Goal: Task Accomplishment & Management: Use online tool/utility

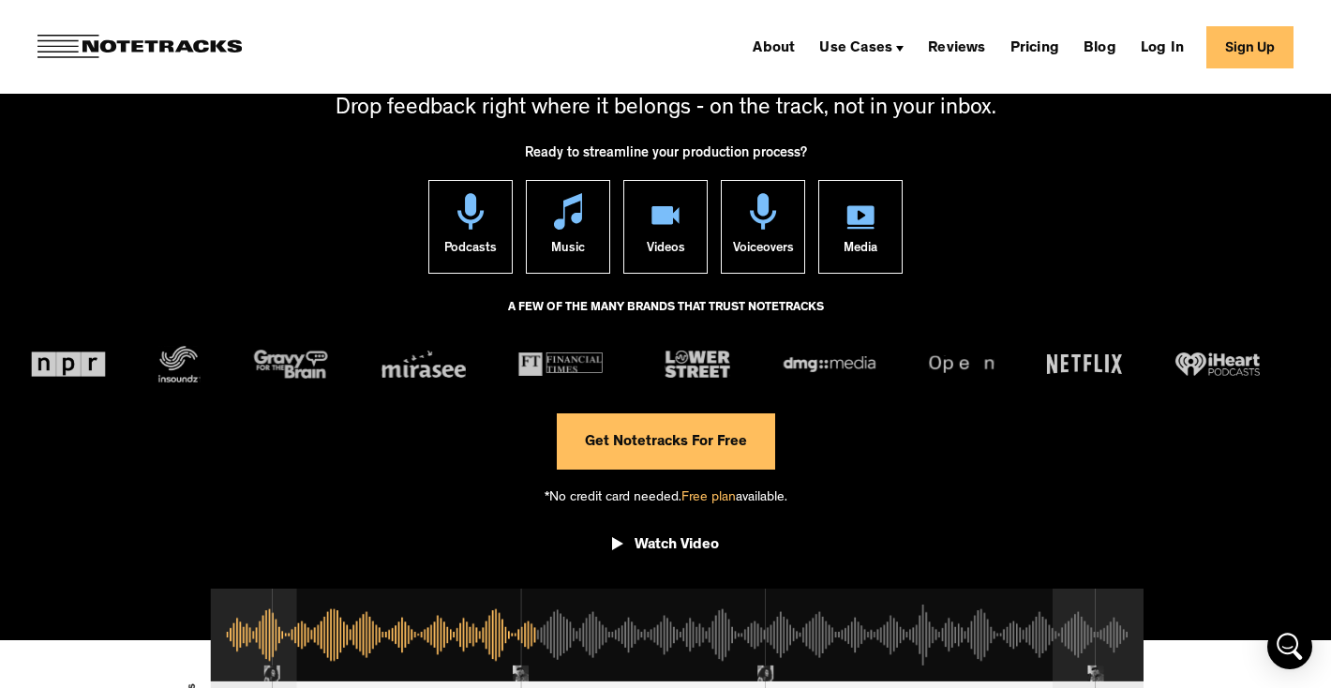
scroll to position [207, 0]
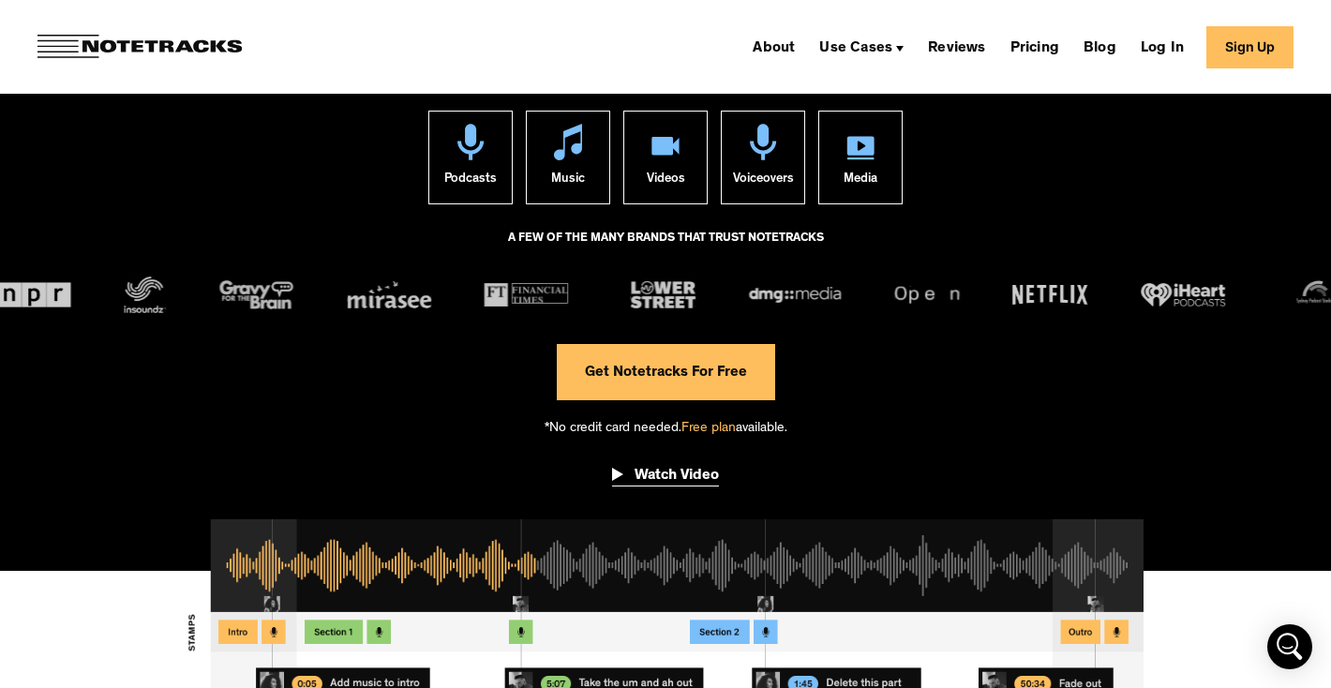
click at [662, 471] on div "Watch Video" at bounding box center [676, 476] width 84 height 19
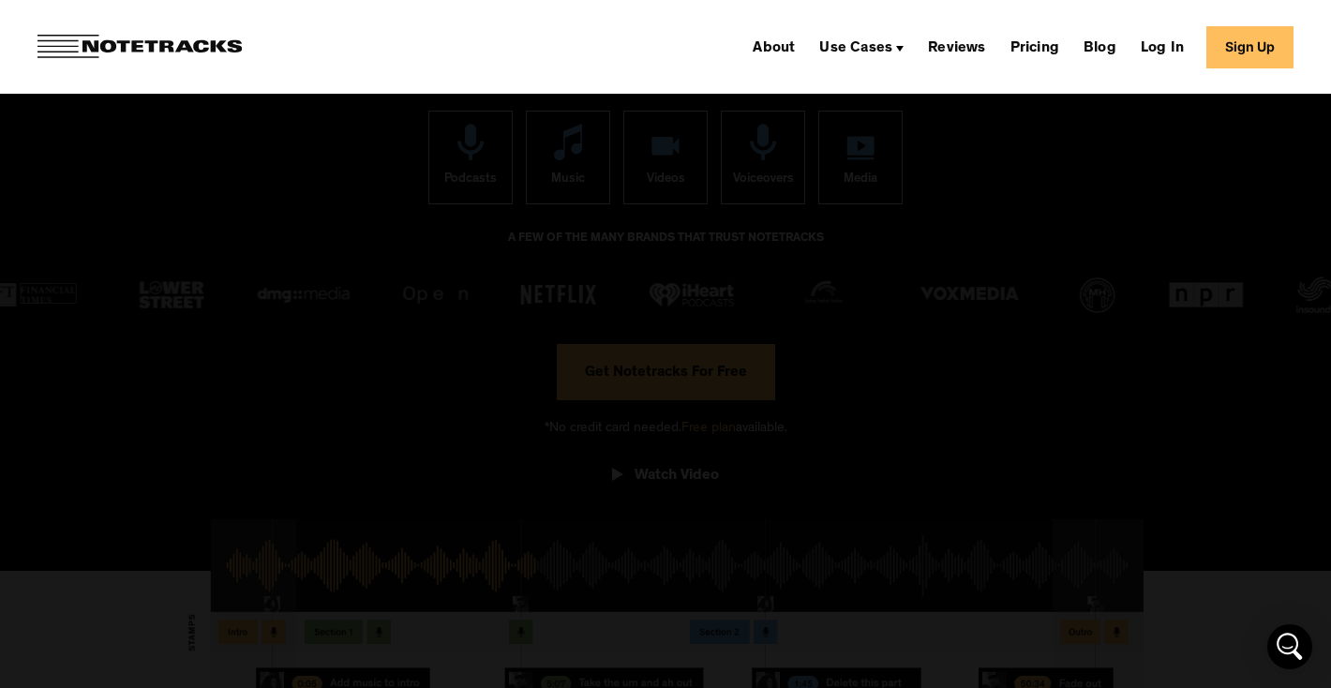
click at [80, 254] on div at bounding box center [665, 344] width 1331 height 661
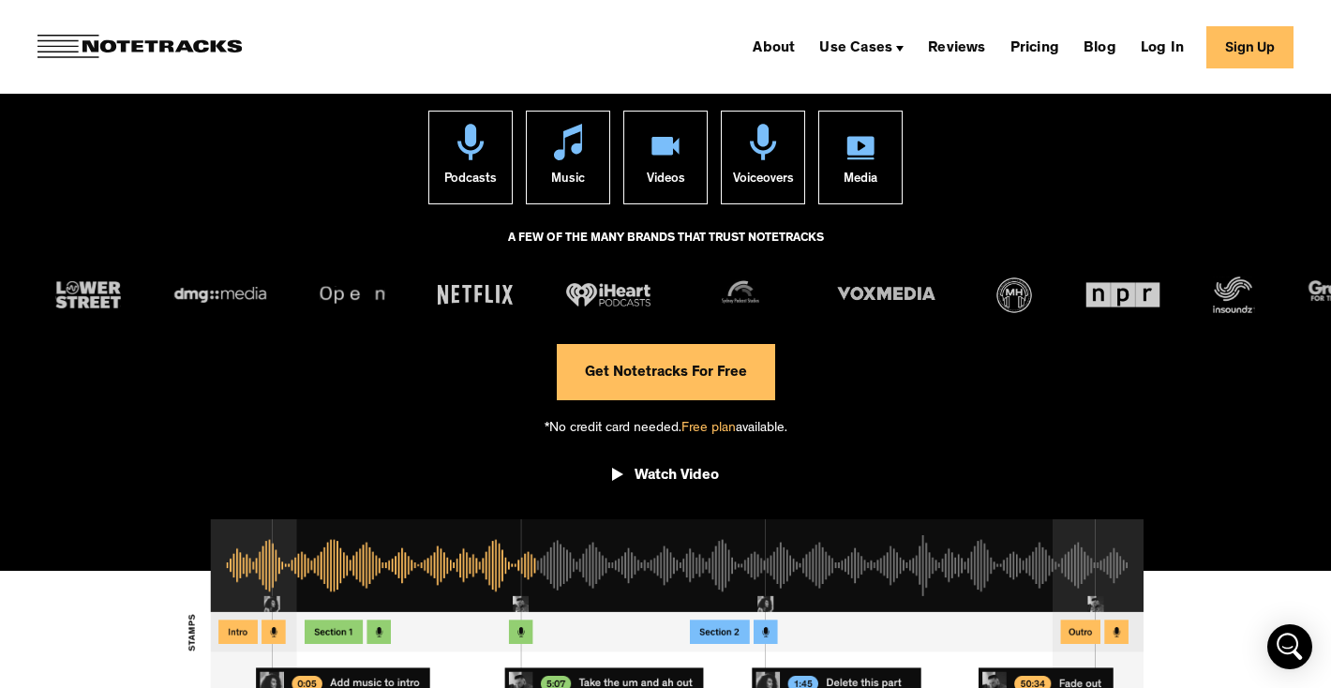
click at [635, 380] on link "Get Notetracks For Free" at bounding box center [666, 372] width 218 height 56
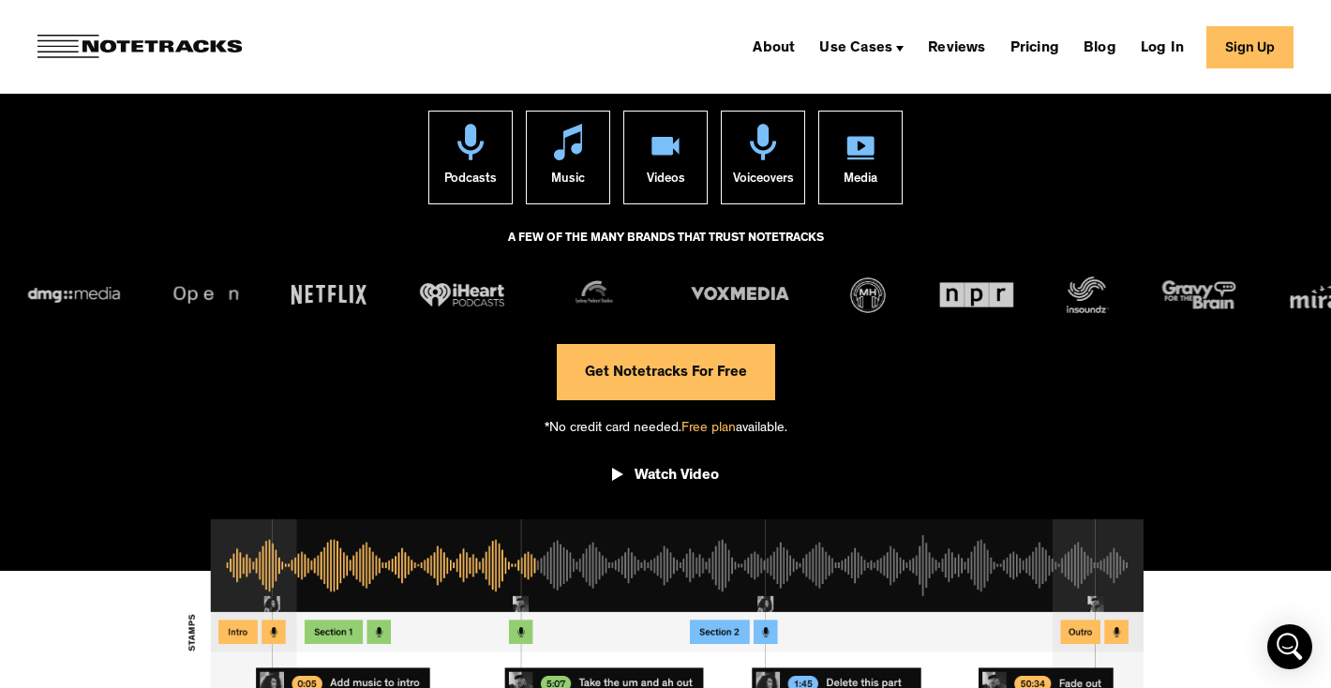
click at [677, 385] on link "Get Notetracks For Free" at bounding box center [666, 372] width 218 height 56
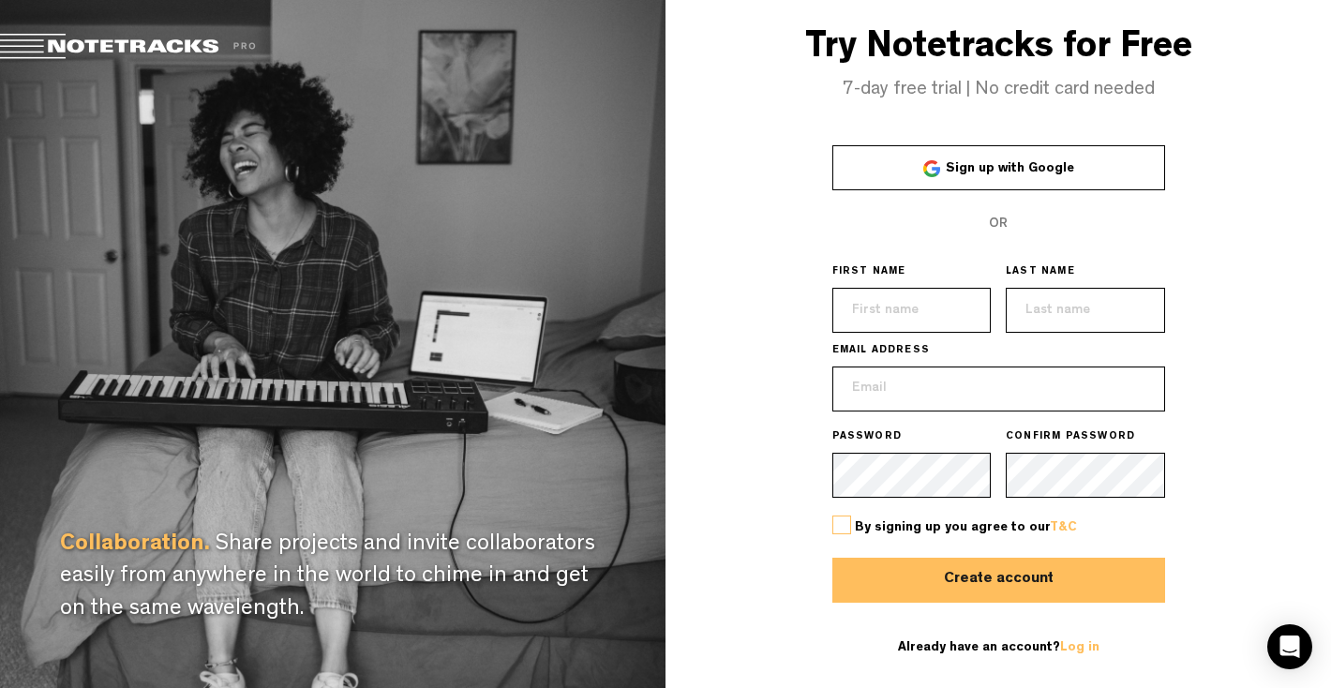
click at [1061, 173] on span "Sign up with Google" at bounding box center [1009, 168] width 128 height 13
click at [935, 577] on button "Create account" at bounding box center [998, 580] width 333 height 45
click at [914, 314] on input "text" at bounding box center [911, 310] width 159 height 45
type input "Lukáš"
type input "Hrubeš"
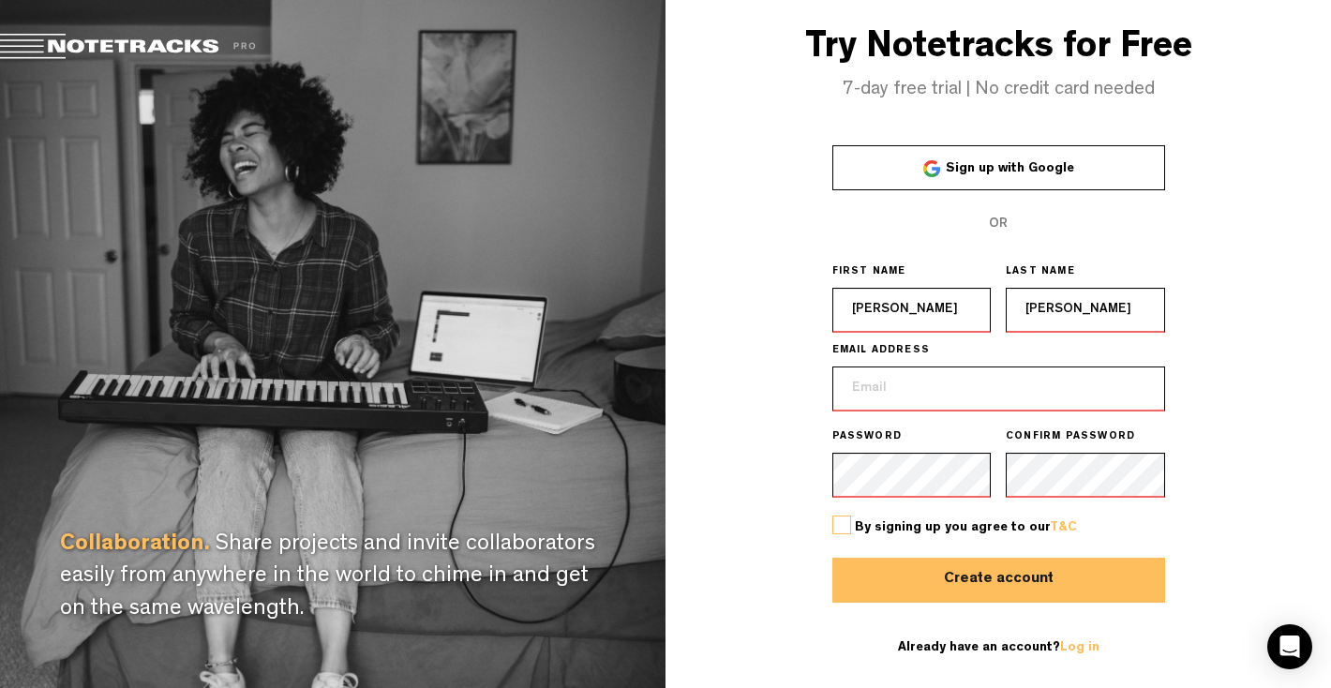
type input "lukas.hrubes@gmail.com"
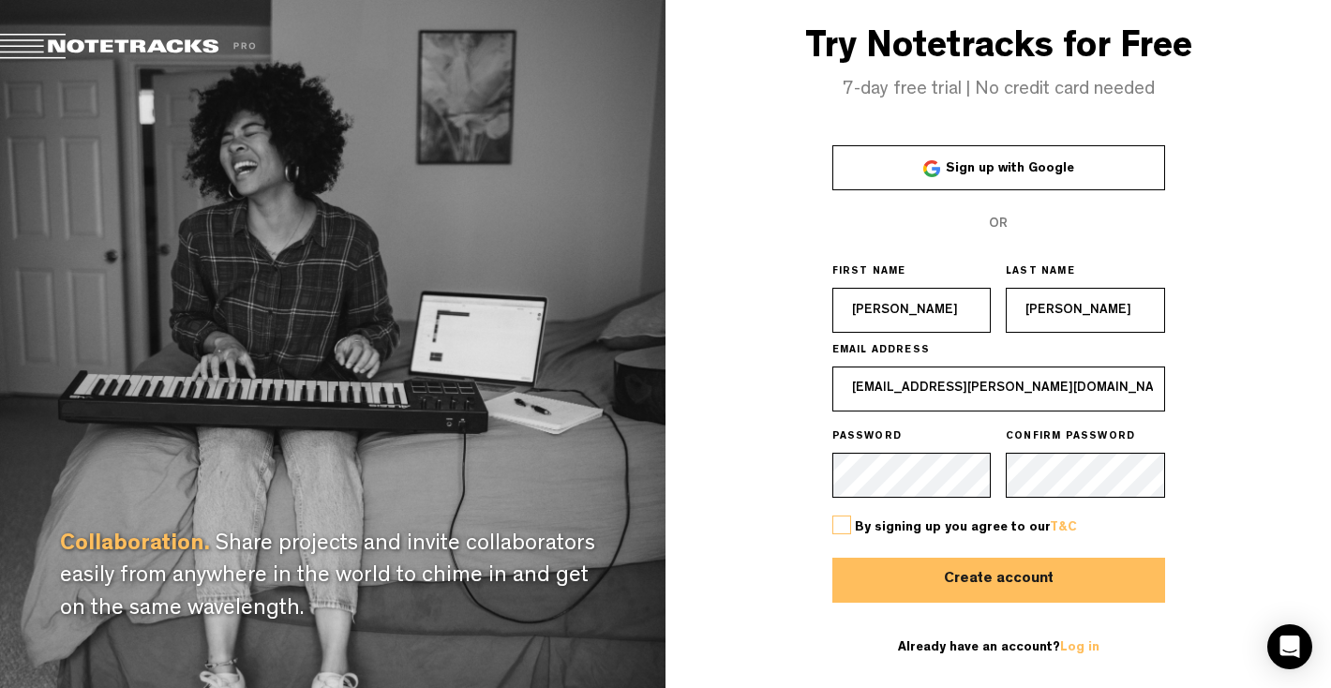
click at [1042, 577] on button "Create account" at bounding box center [998, 580] width 333 height 45
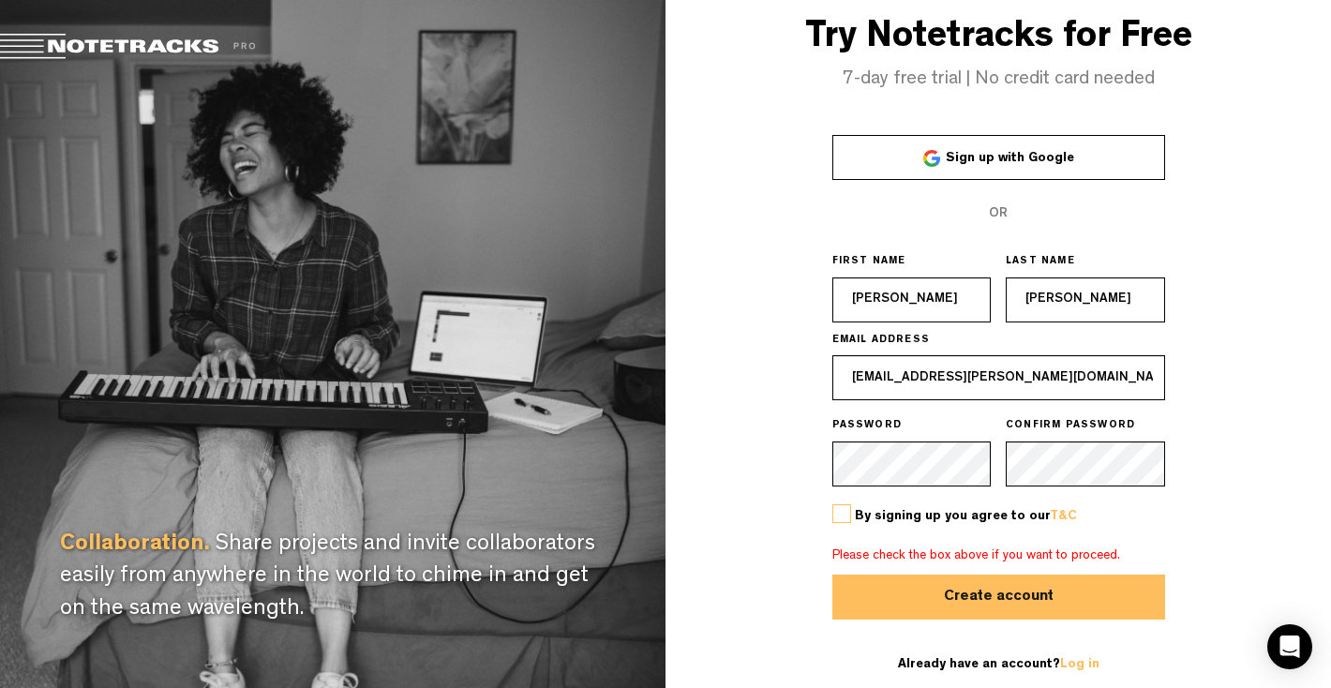
click at [843, 516] on label at bounding box center [841, 513] width 19 height 19
click at [0, 0] on input "checkbox" at bounding box center [0, 0] width 0 height 0
click at [993, 602] on button "Create account" at bounding box center [998, 596] width 333 height 45
click at [551, 118] on div "Collaboration. Share projects and invite collaborators easily from anywhere in …" at bounding box center [332, 344] width 665 height 688
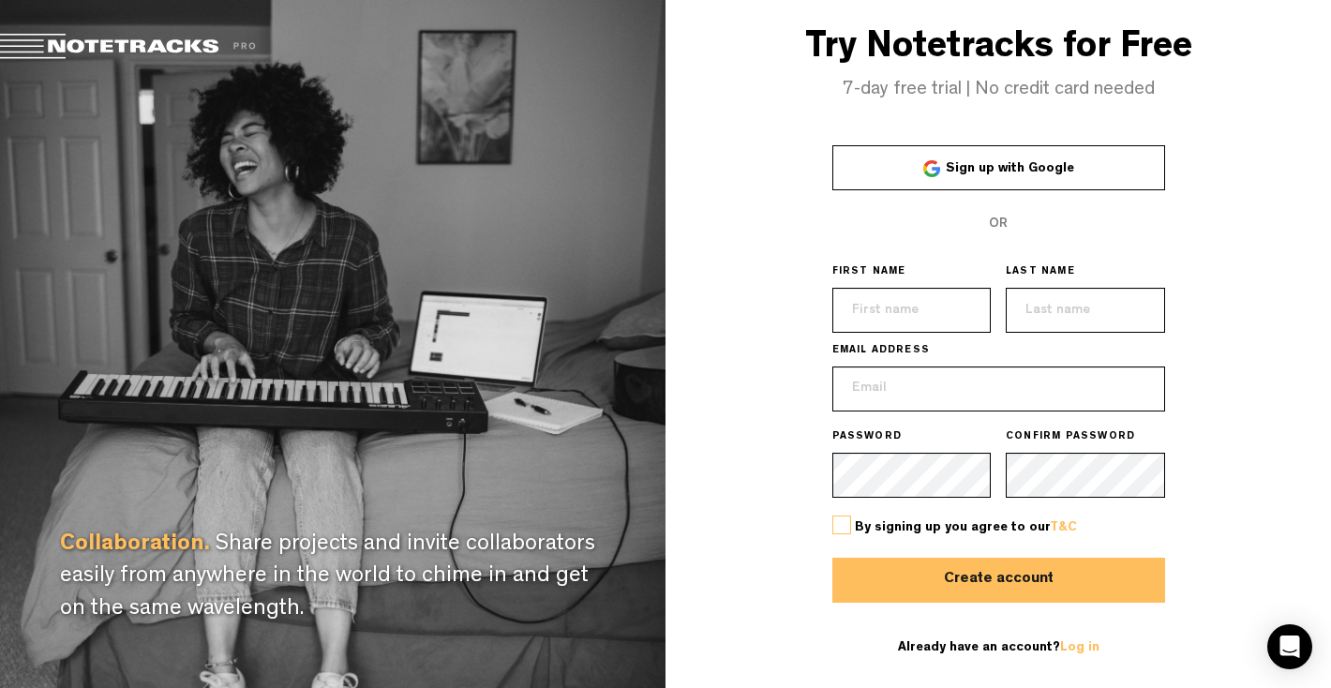
click at [948, 174] on span "Sign up with Google" at bounding box center [1009, 168] width 128 height 13
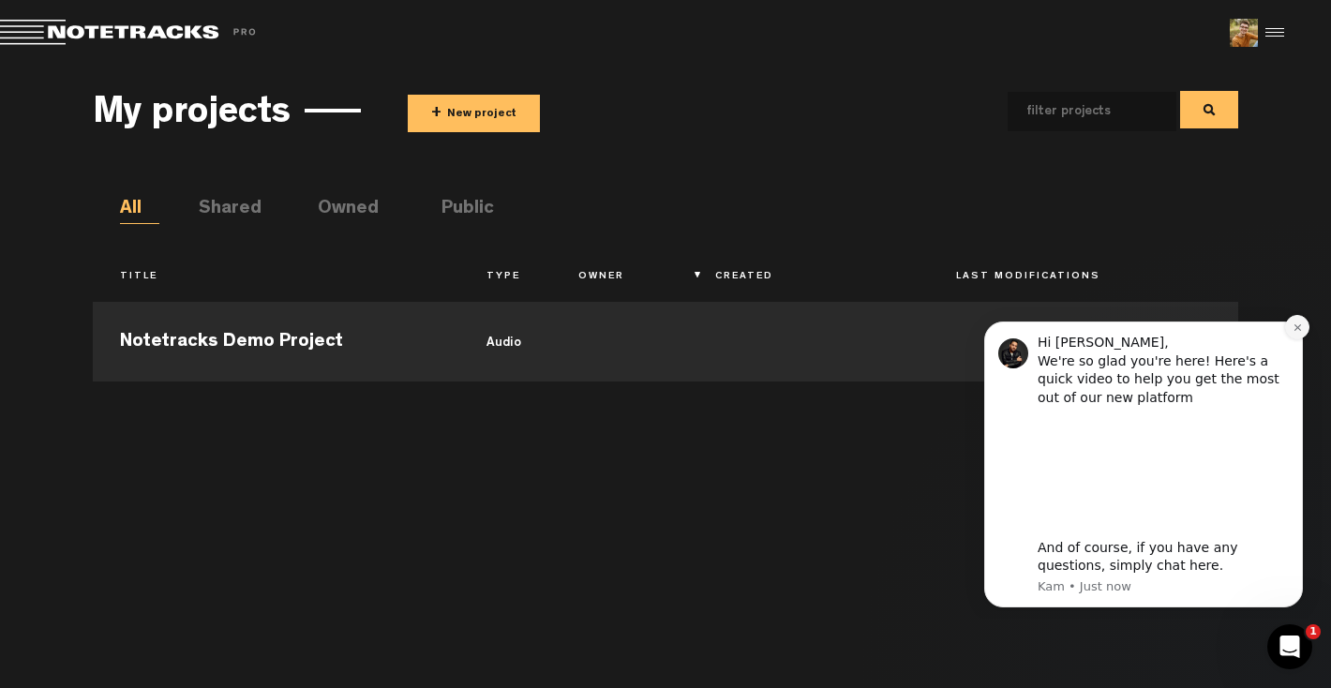
click at [1294, 329] on icon "Dismiss notification" at bounding box center [1296, 327] width 7 height 7
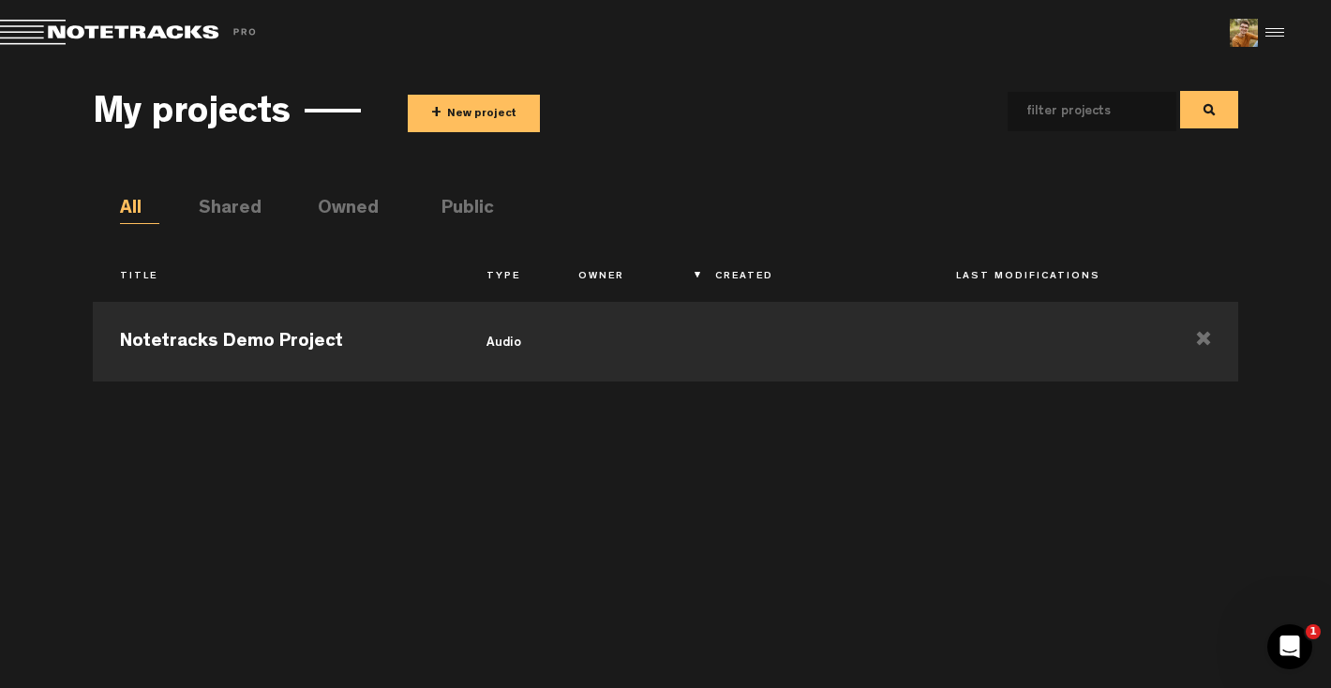
click at [502, 120] on button "+ New project" at bounding box center [474, 113] width 132 height 37
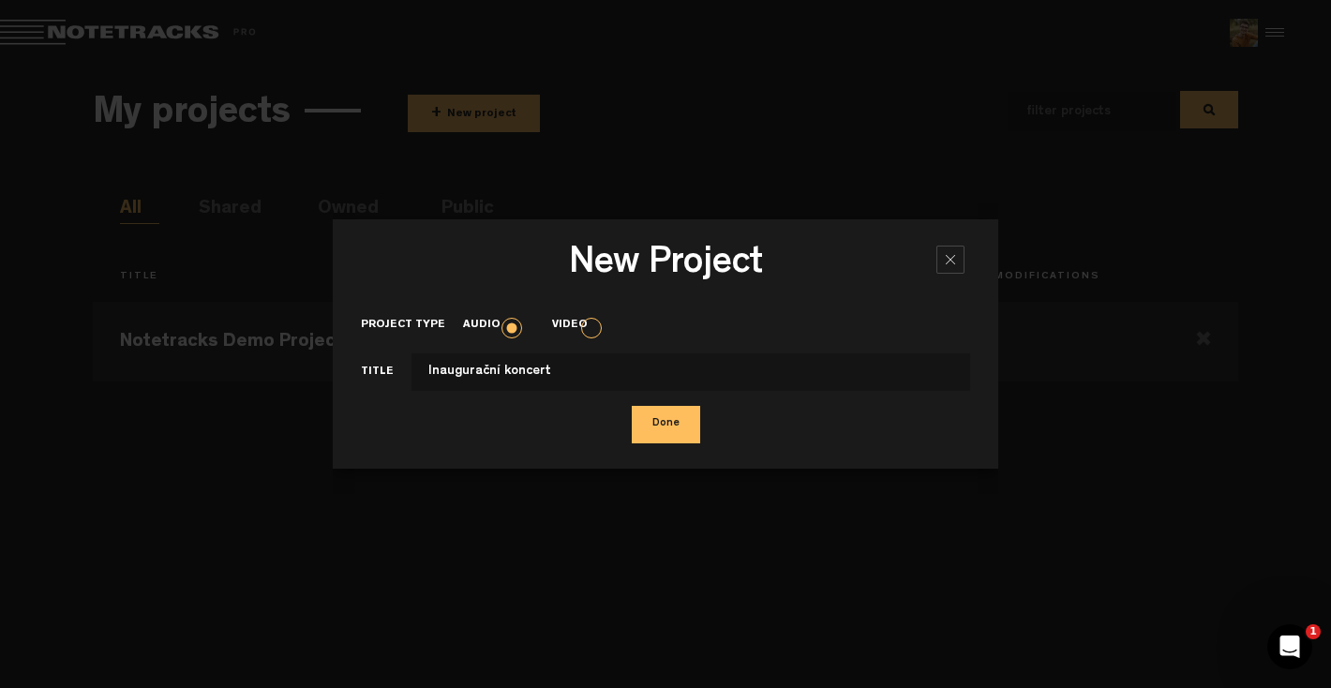
type input "Inaugurační koncert"
click at [664, 434] on button "Done" at bounding box center [666, 424] width 68 height 37
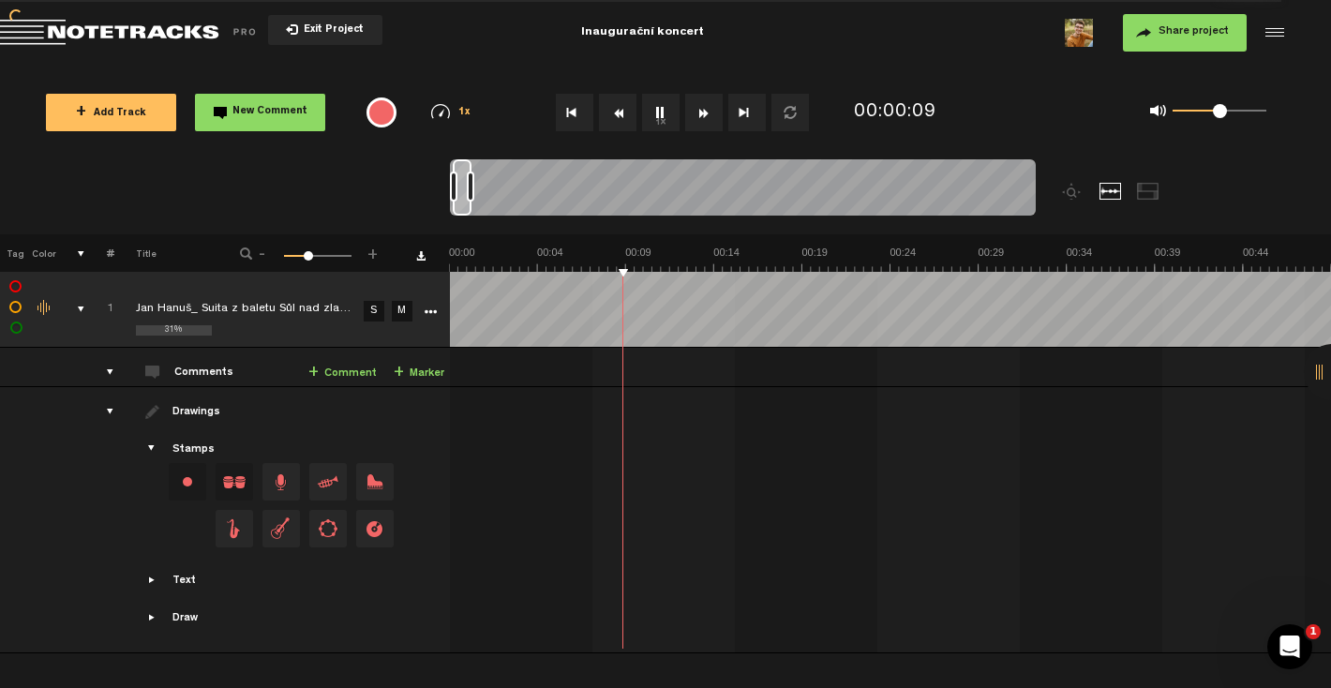
click at [417, 369] on link "+ Marker" at bounding box center [419, 374] width 51 height 22
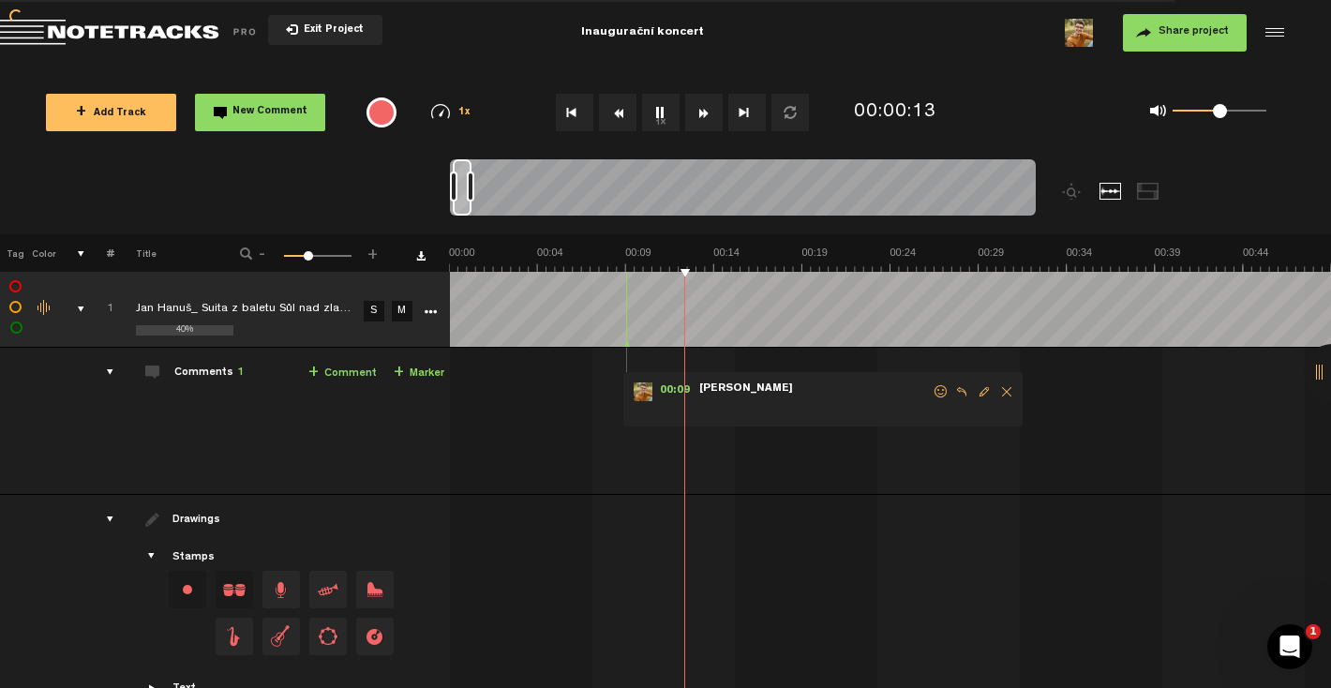
click at [417, 369] on link "+ Marker" at bounding box center [419, 374] width 51 height 22
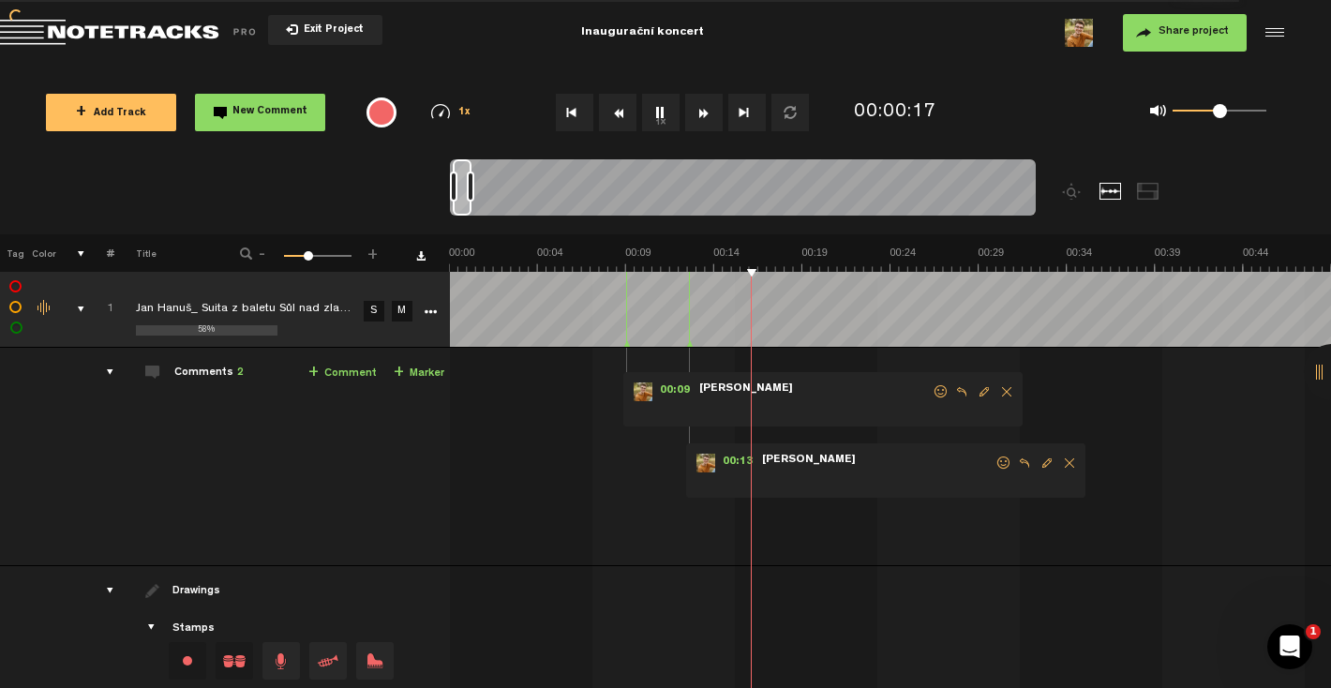
click at [417, 369] on link "+ Marker" at bounding box center [419, 374] width 51 height 22
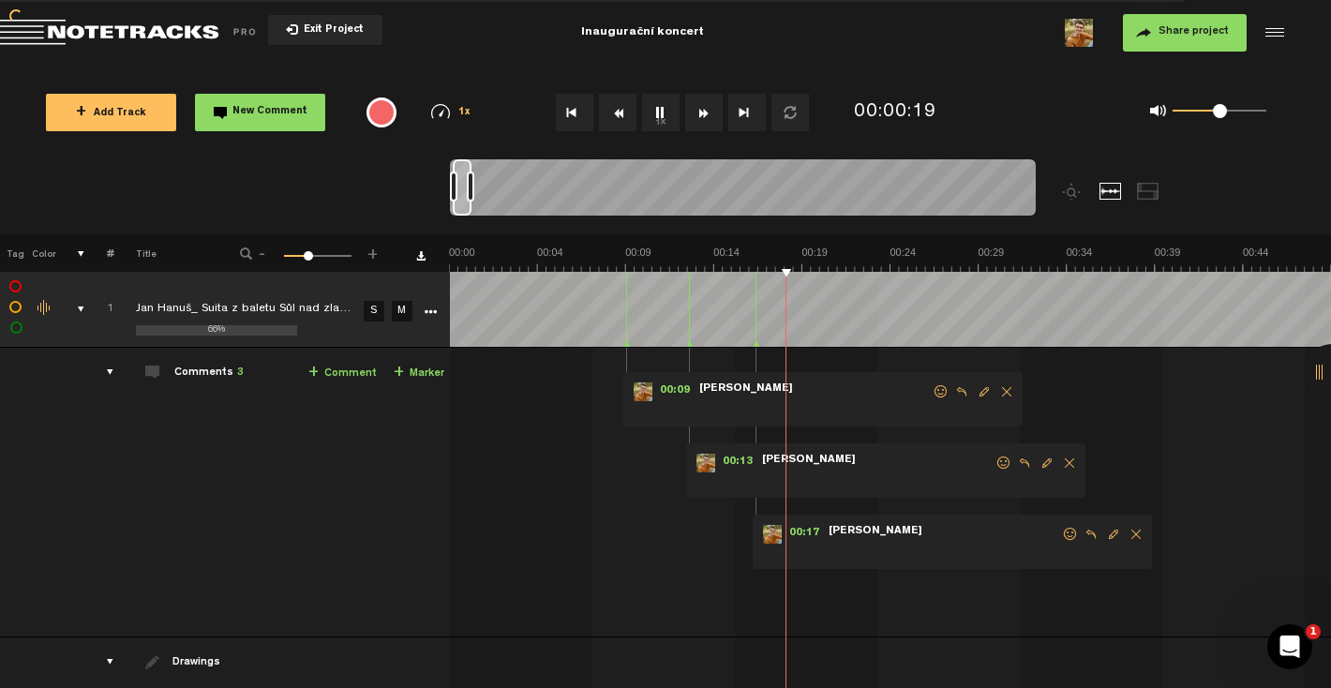
click at [417, 369] on link "+ Marker" at bounding box center [419, 374] width 51 height 22
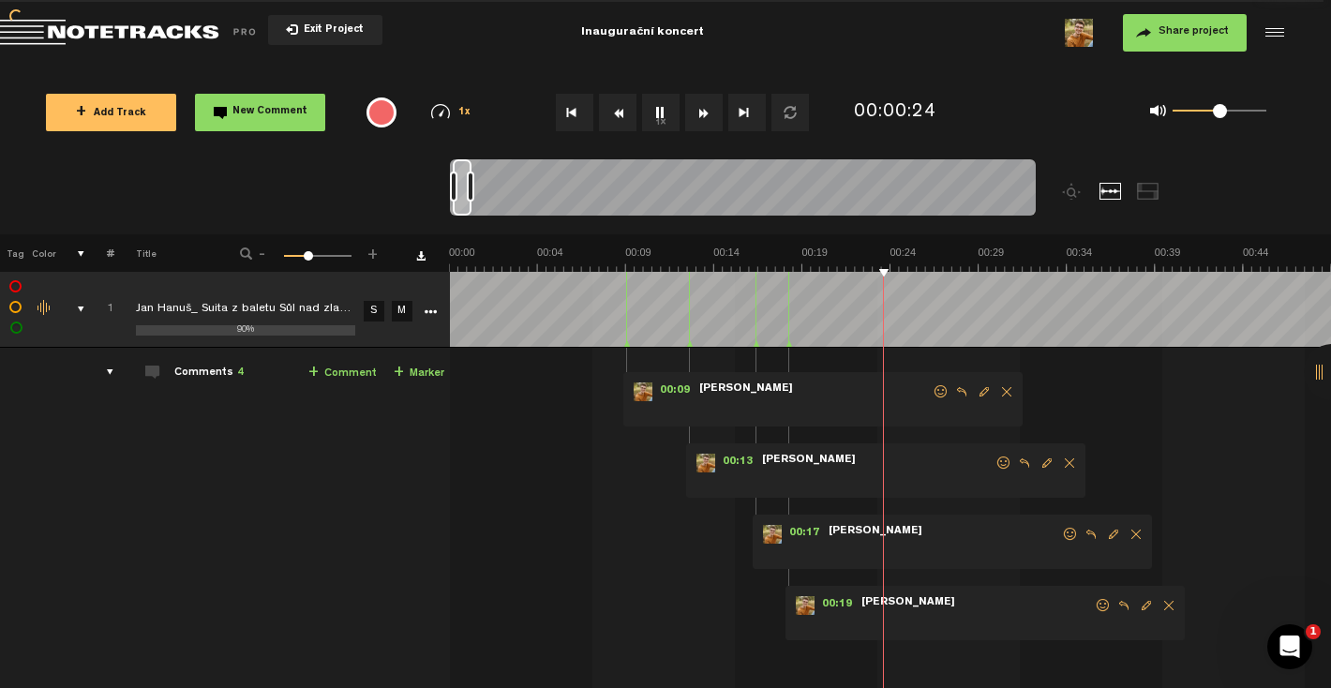
click at [417, 369] on link "+ Marker" at bounding box center [419, 374] width 51 height 22
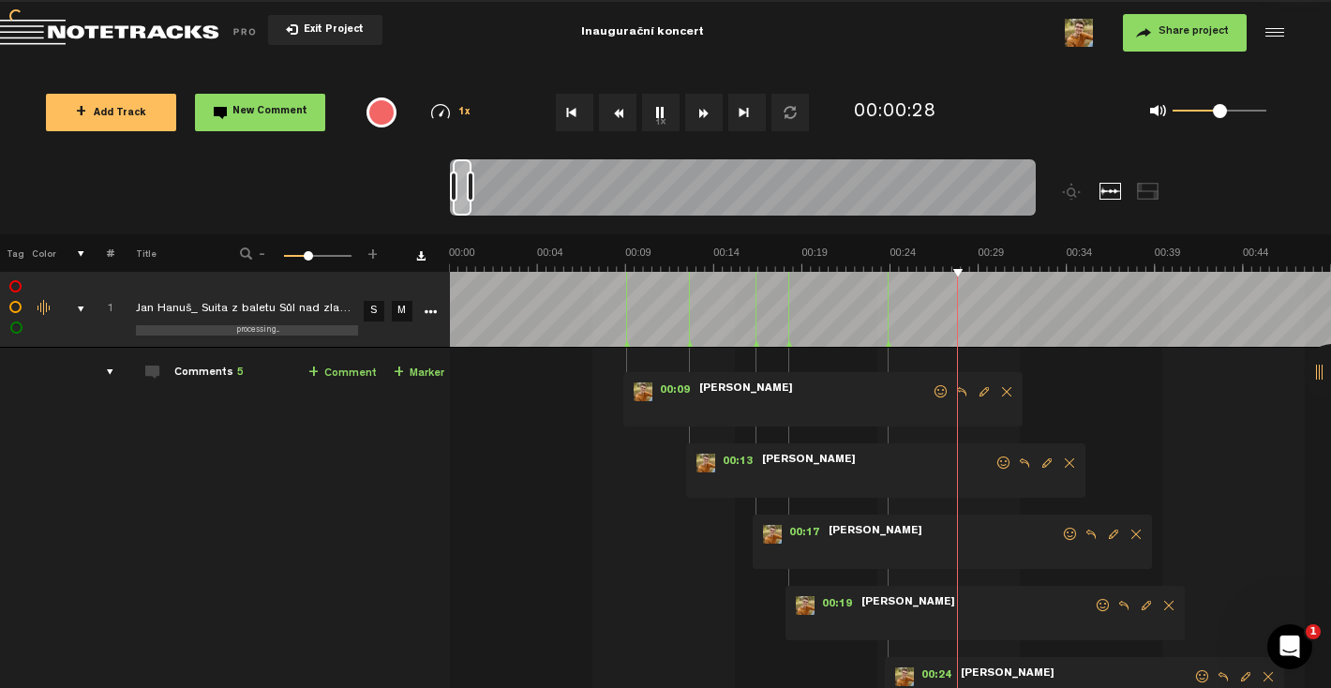
click at [417, 369] on link "+ Marker" at bounding box center [419, 374] width 51 height 22
click at [421, 258] on link "Download comments" at bounding box center [420, 255] width 9 height 9
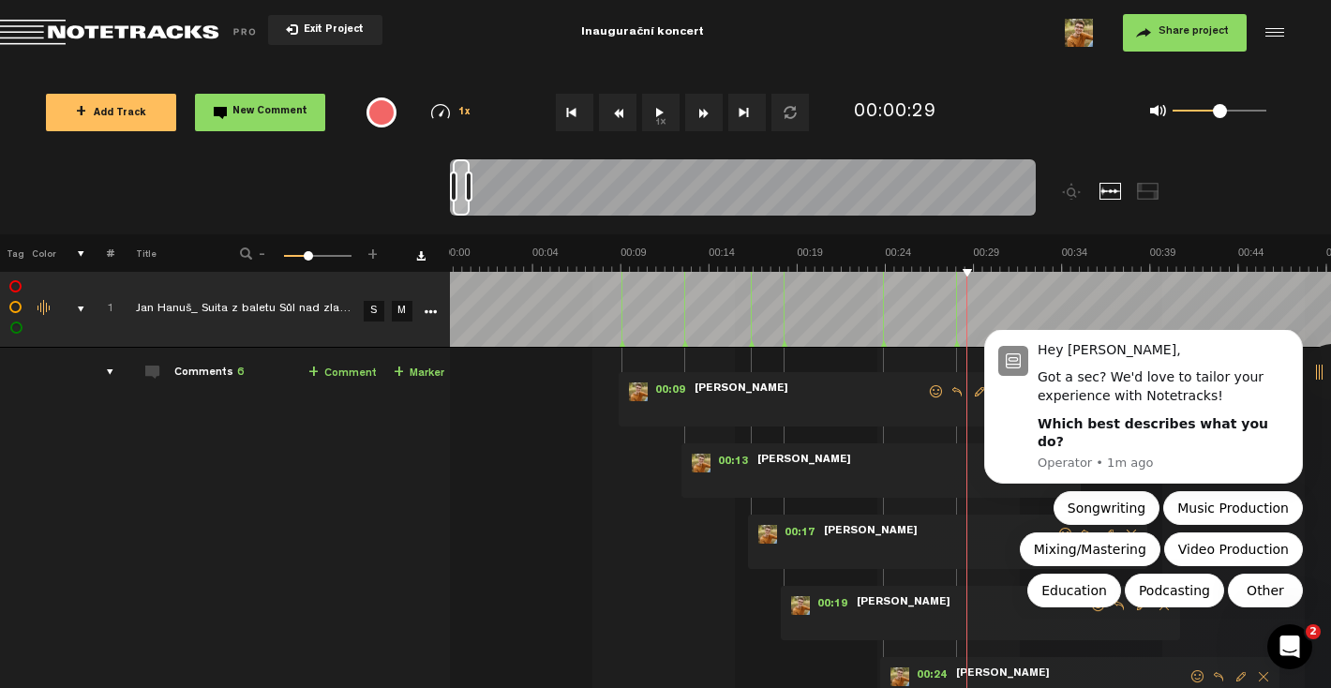
scroll to position [0, 0]
click at [1287, 347] on button "Dismiss notification" at bounding box center [1297, 334] width 24 height 24
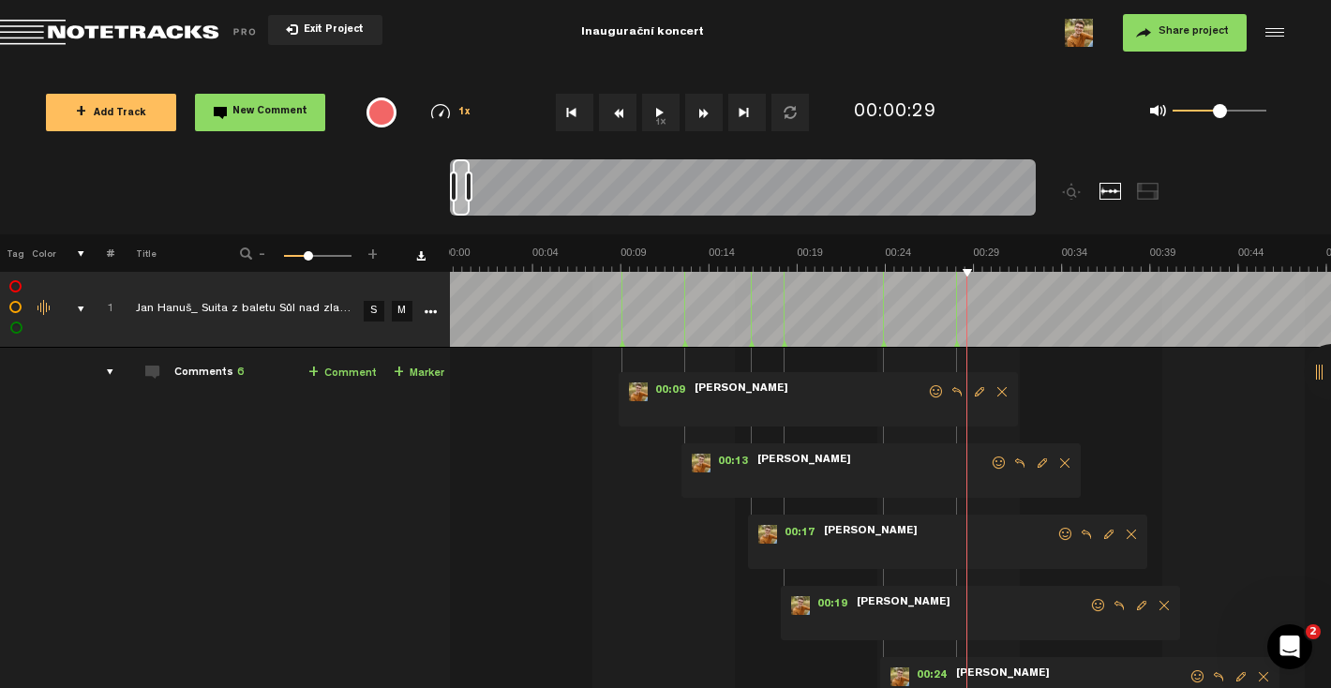
click at [1000, 390] on span "Delete comment" at bounding box center [1001, 391] width 22 height 13
click at [1000, 390] on body "Version: [DATE]-prod, Build 1259, Hash: gb78ca87, Branch: master X Your screen …" at bounding box center [665, 344] width 1331 height 688
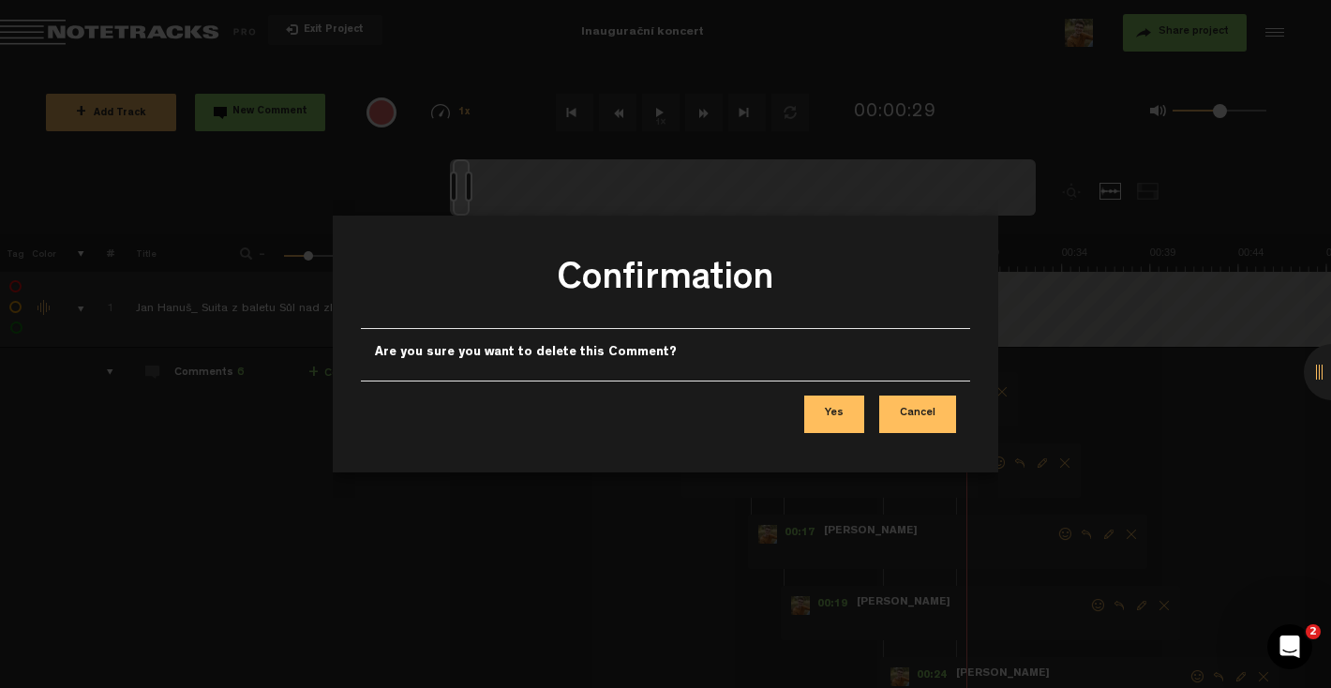
click at [845, 418] on button "Yes" at bounding box center [834, 413] width 60 height 37
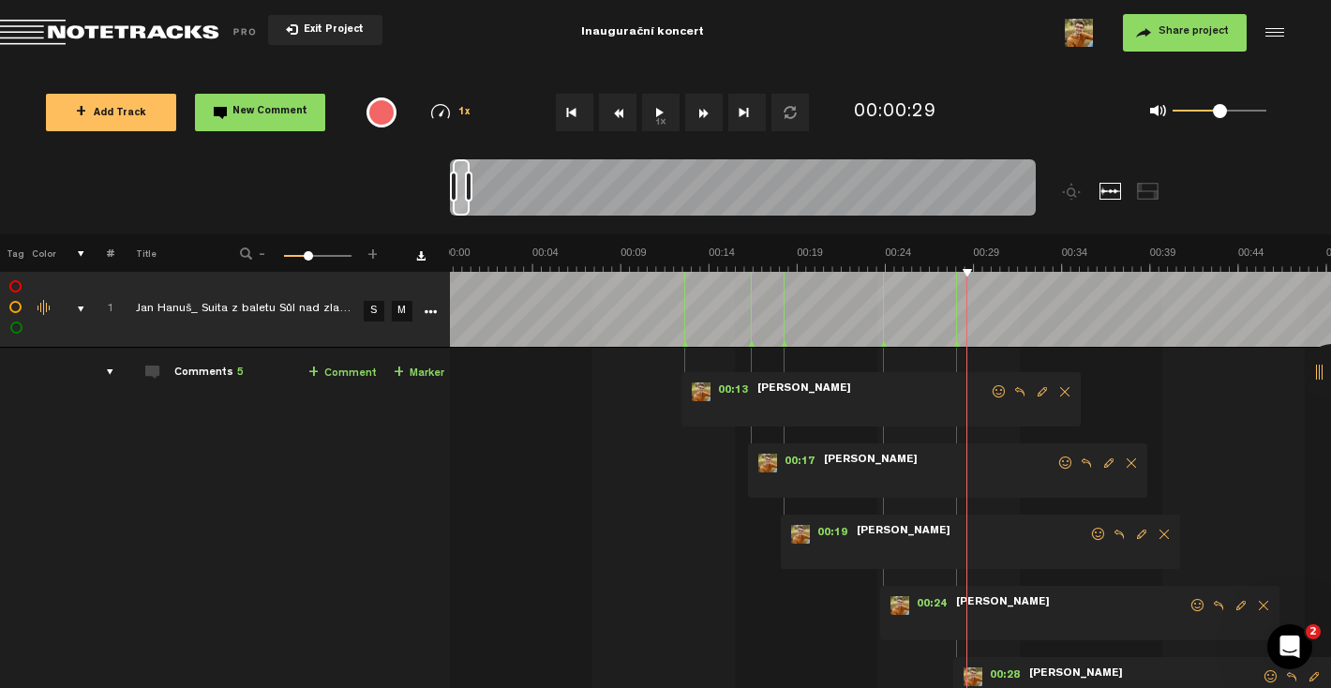
click at [1064, 390] on span "Delete comment" at bounding box center [1064, 391] width 22 height 13
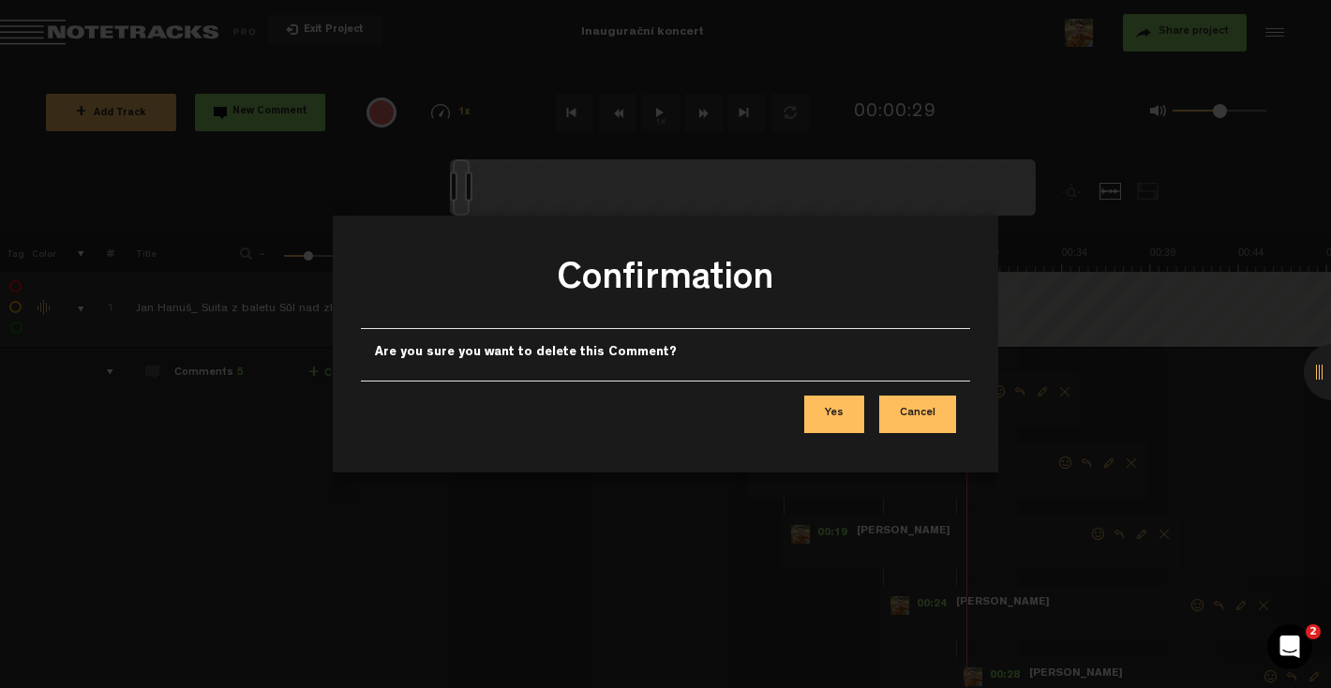
click at [838, 416] on button "Yes" at bounding box center [834, 413] width 60 height 37
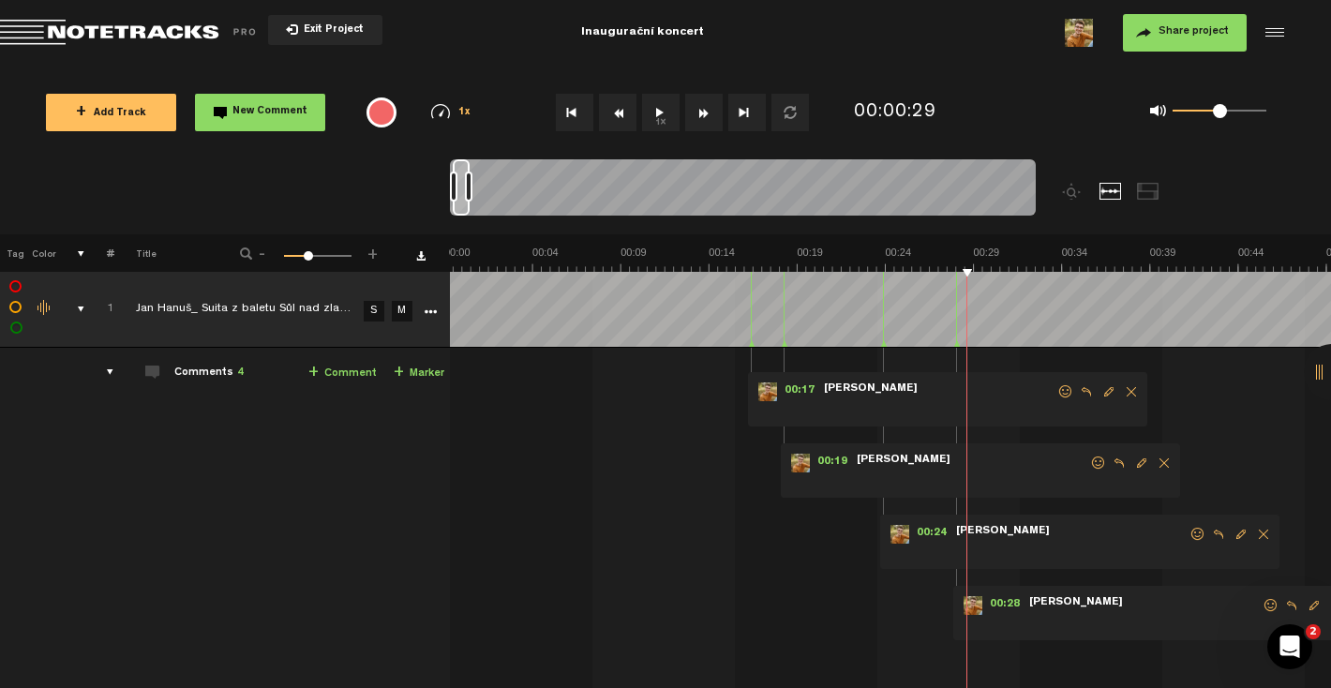
click at [1127, 396] on span "Delete comment" at bounding box center [1131, 391] width 22 height 13
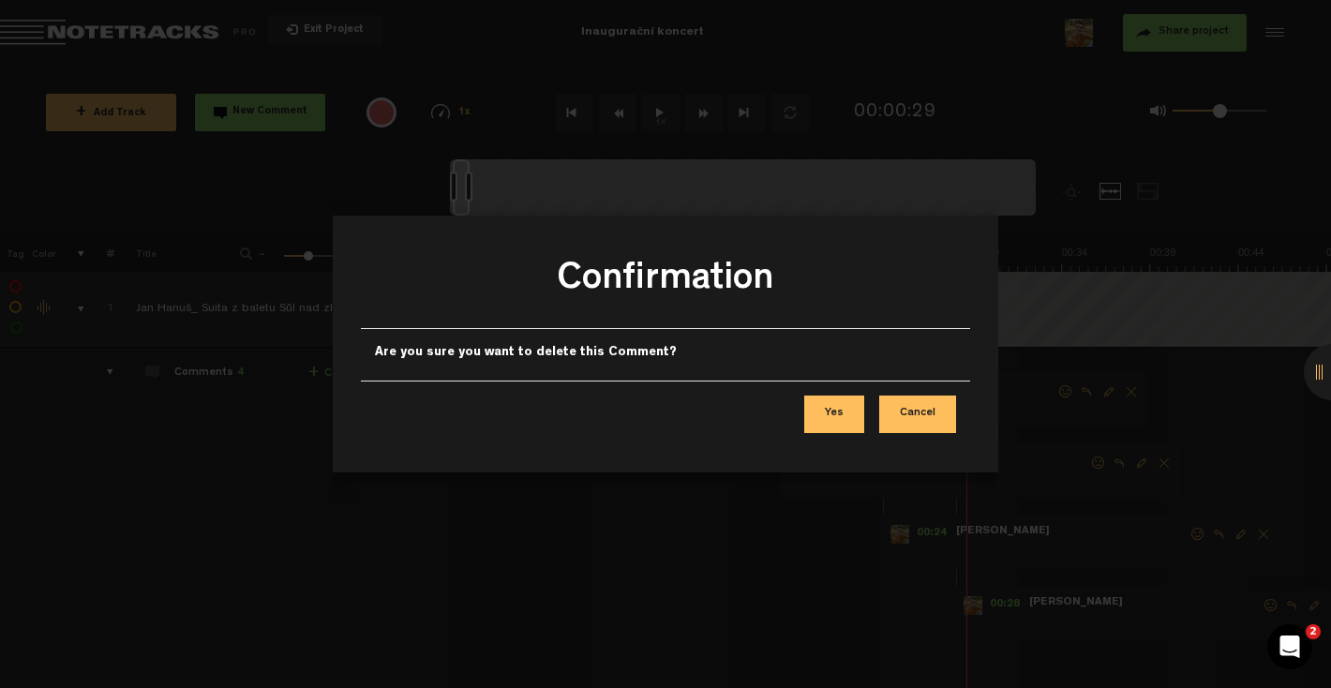
click at [846, 420] on button "Yes" at bounding box center [834, 413] width 60 height 37
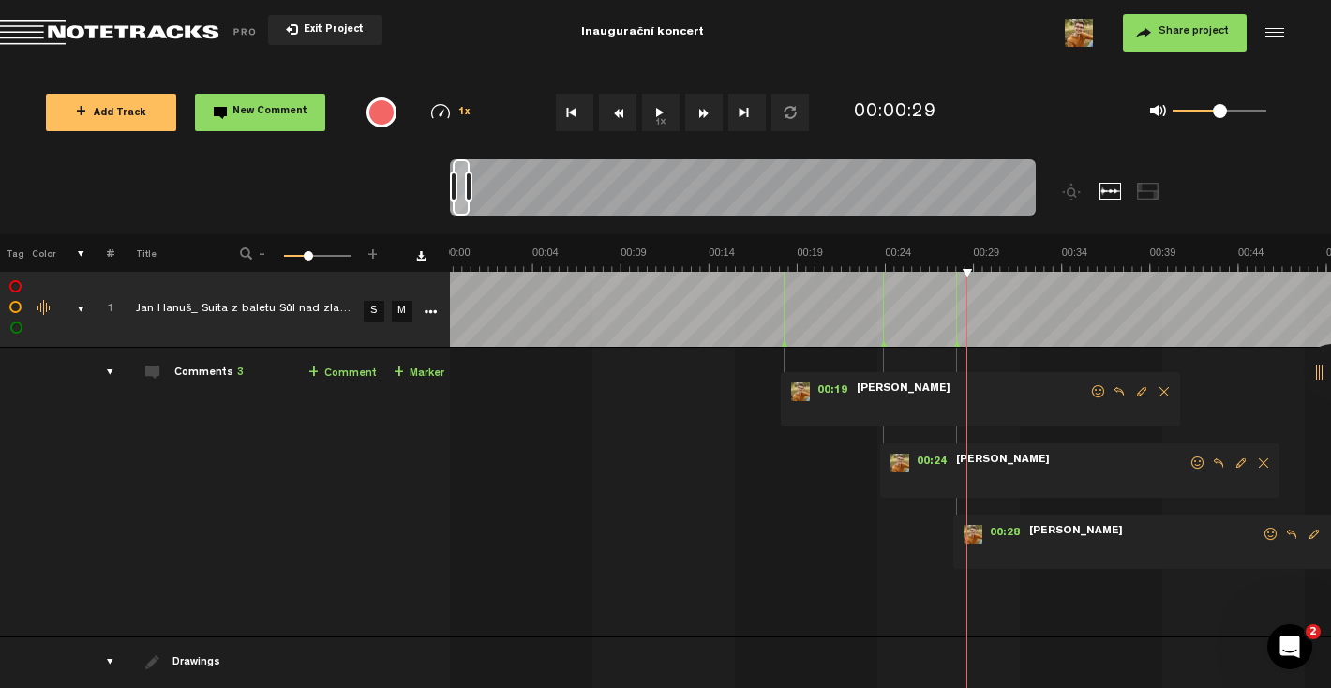
drag, startPoint x: 721, startPoint y: 395, endPoint x: 1089, endPoint y: 588, distance: 414.9
click at [1089, 588] on div "00:19 - NaN:[PERSON_NAME]: "" [PERSON_NAME] 00:24 - NaN:[PERSON_NAME]: "" [PERS…" at bounding box center [887, 500] width 879 height 274
click at [266, 255] on span "-" at bounding box center [262, 250] width 15 height 11
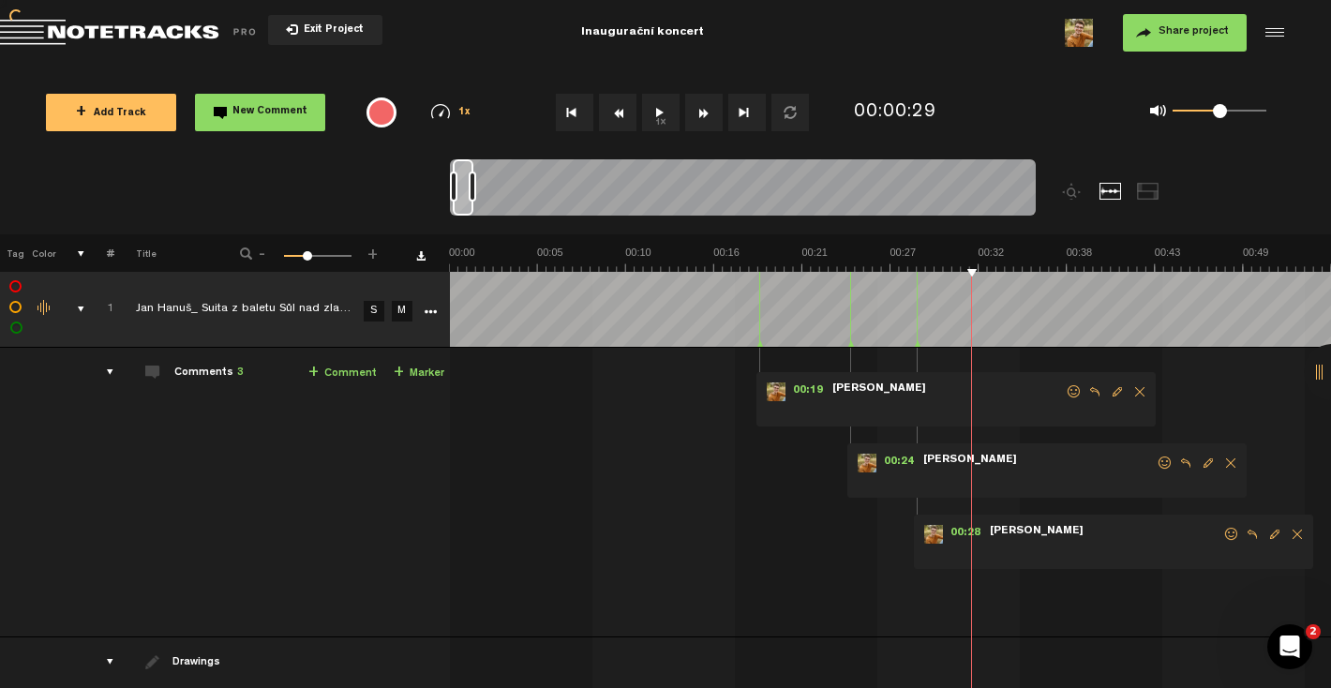
click at [266, 255] on span "-" at bounding box center [262, 250] width 15 height 11
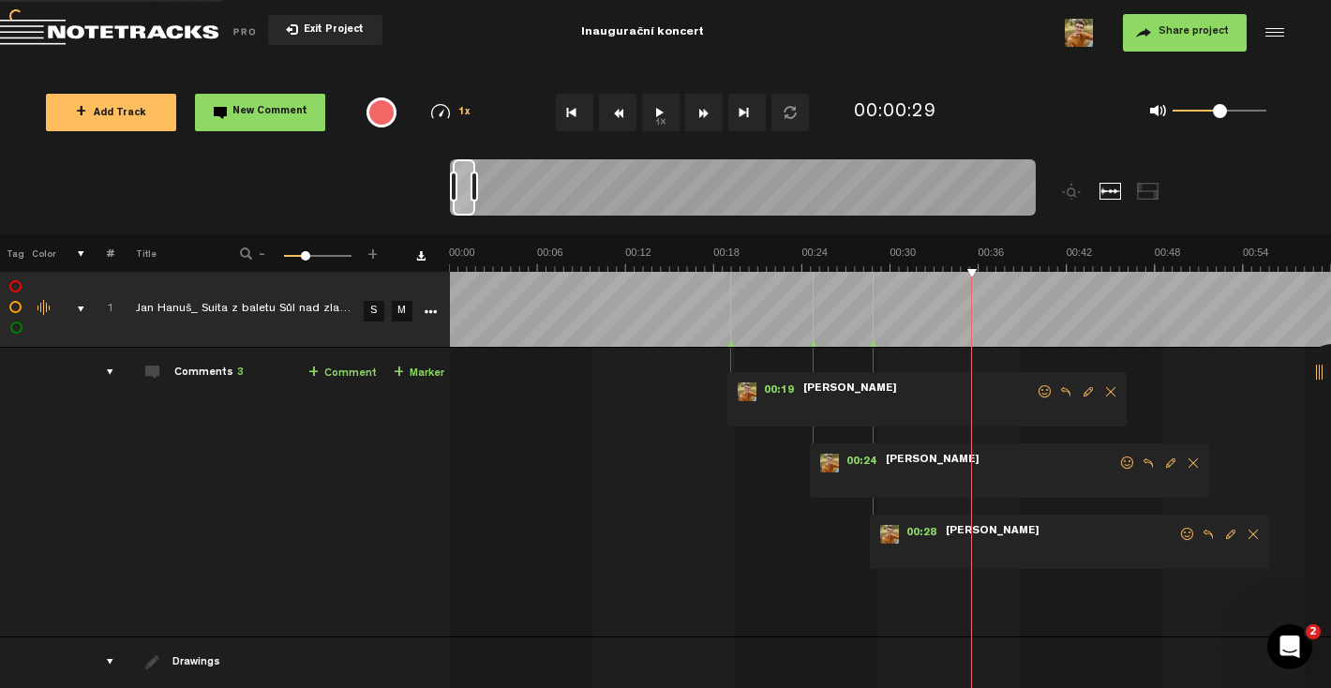
click at [266, 255] on span "-" at bounding box center [262, 250] width 15 height 11
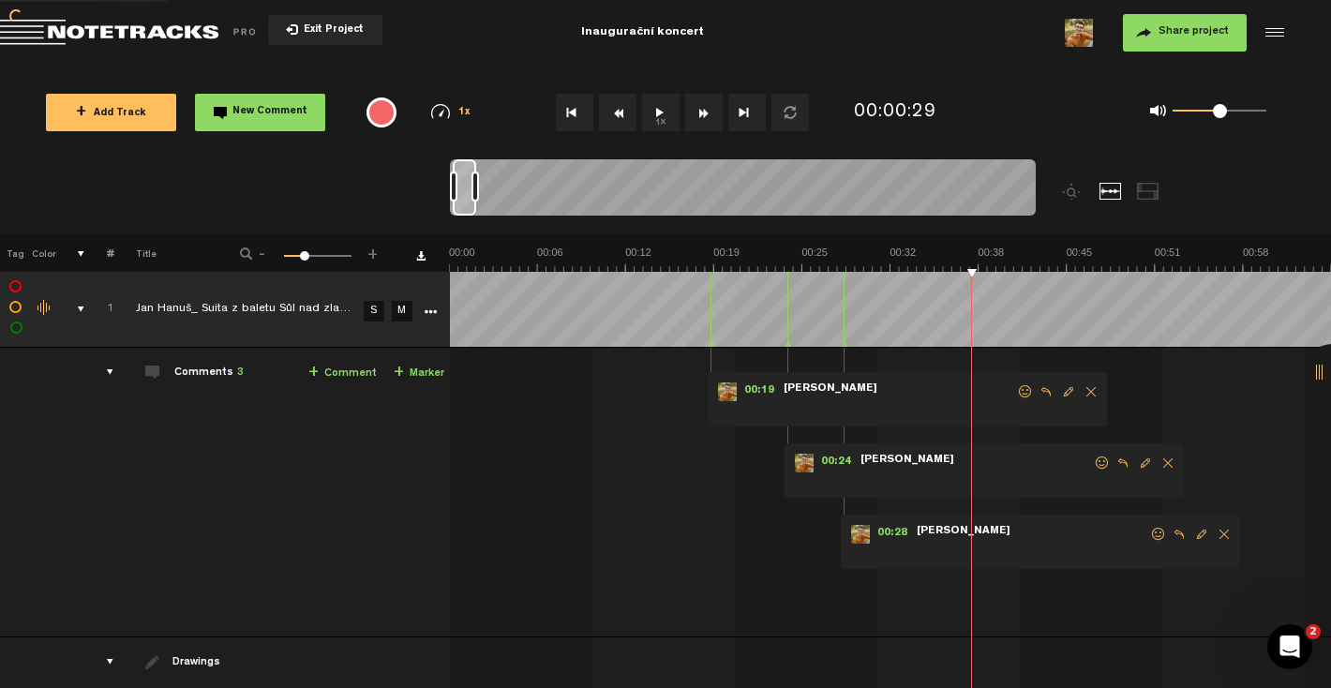
click at [266, 255] on span "-" at bounding box center [262, 250] width 15 height 11
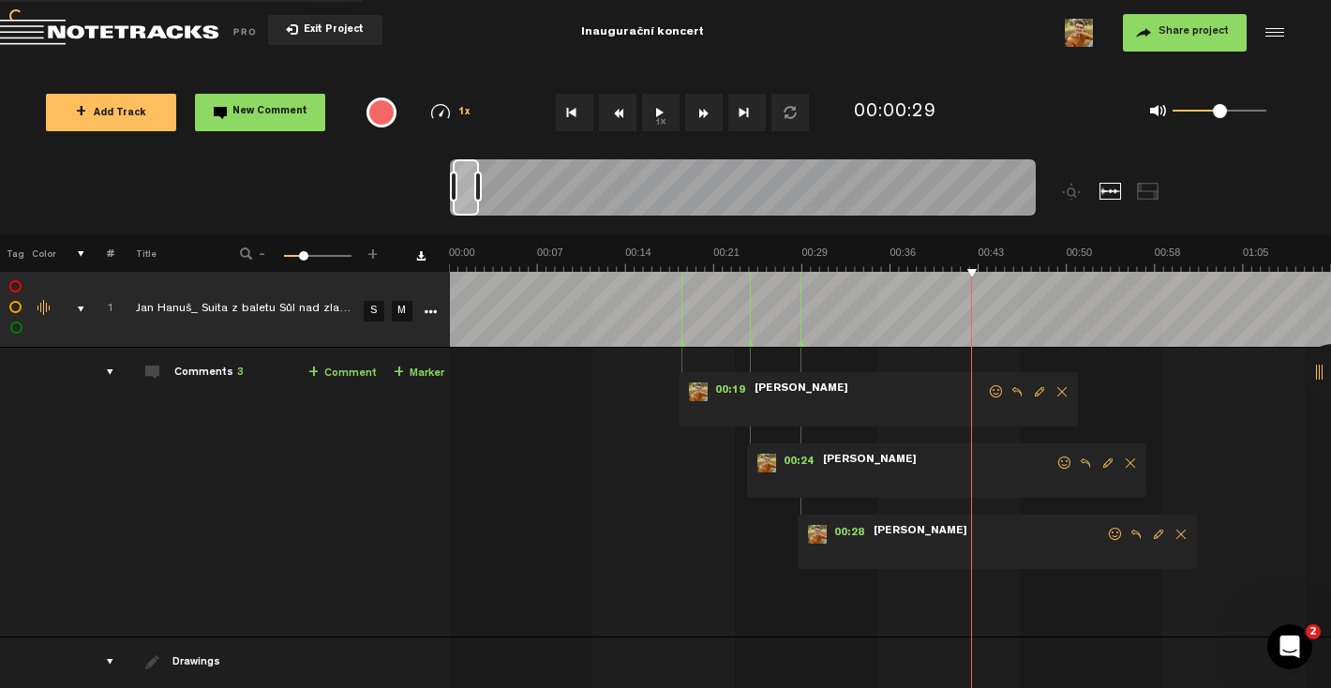
click at [266, 255] on span "-" at bounding box center [262, 250] width 15 height 11
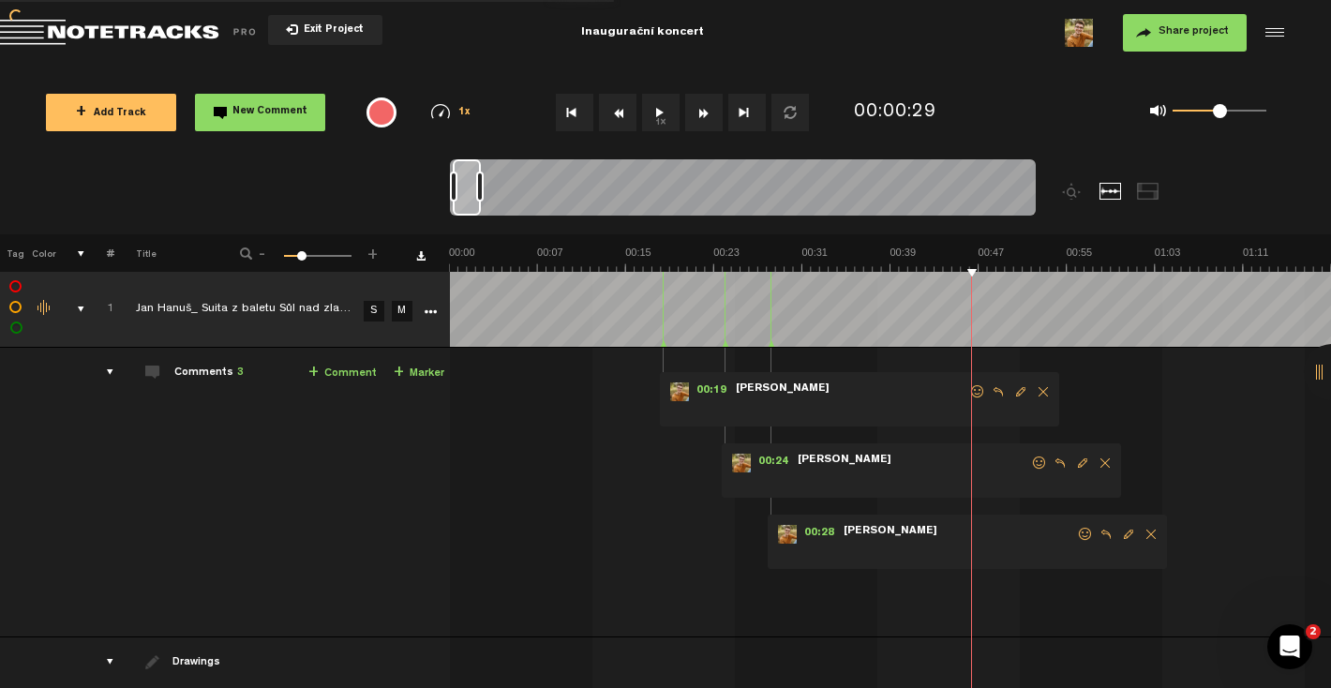
click at [266, 255] on span "-" at bounding box center [262, 250] width 15 height 11
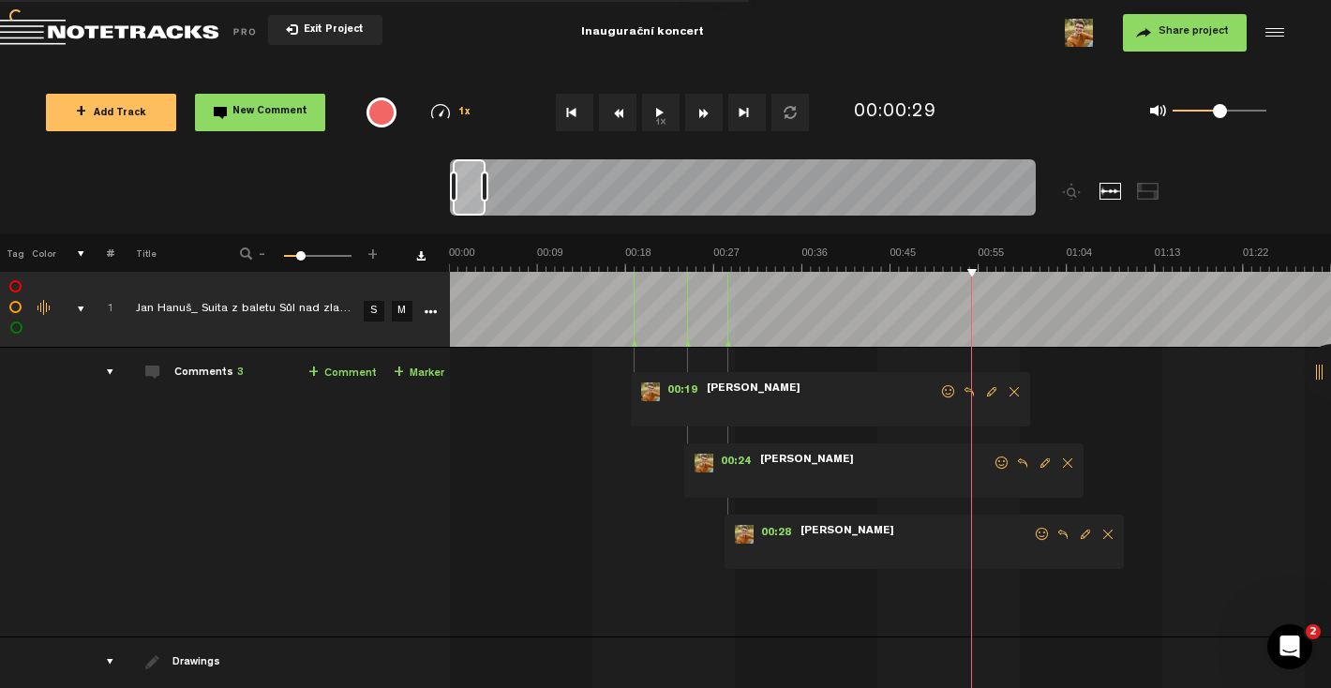
click at [266, 255] on span "-" at bounding box center [262, 250] width 15 height 11
click at [1093, 534] on span "Delete comment" at bounding box center [1092, 534] width 22 height 13
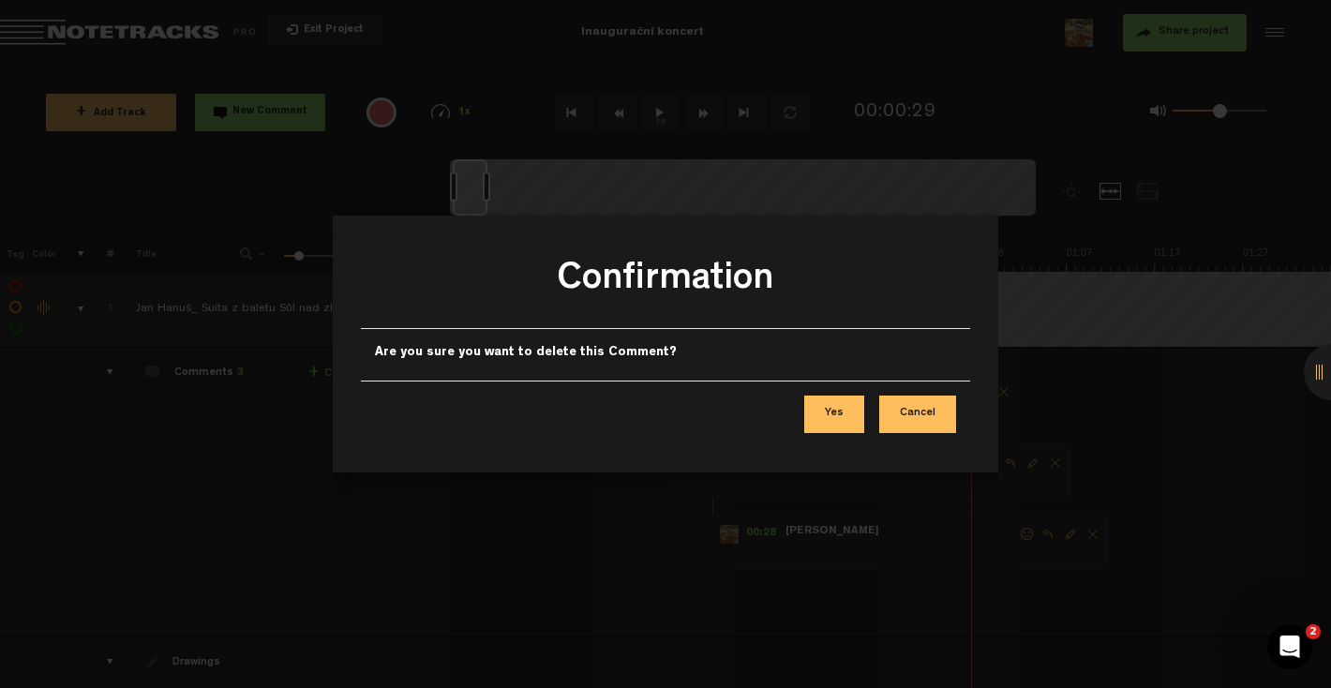
click at [866, 410] on div "Yes Cancel" at bounding box center [665, 413] width 609 height 67
click at [826, 409] on button "Yes" at bounding box center [834, 413] width 60 height 37
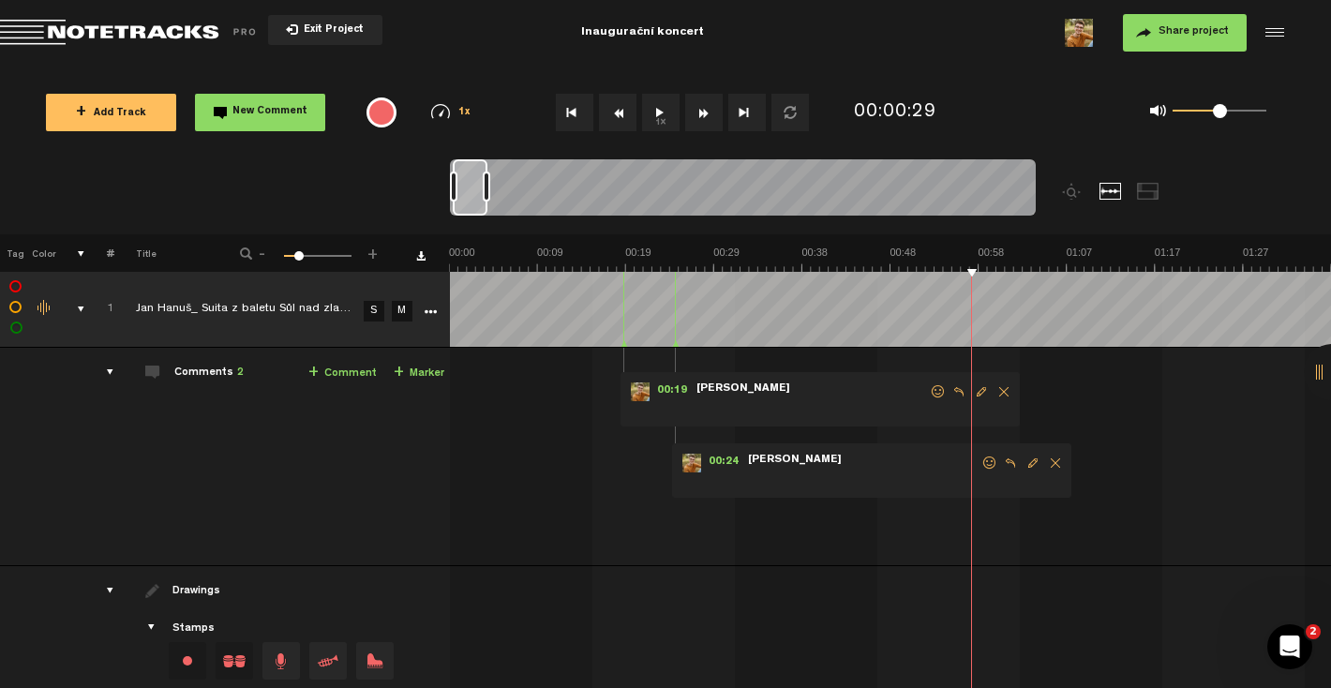
click at [1052, 461] on span "Delete comment" at bounding box center [1055, 462] width 22 height 13
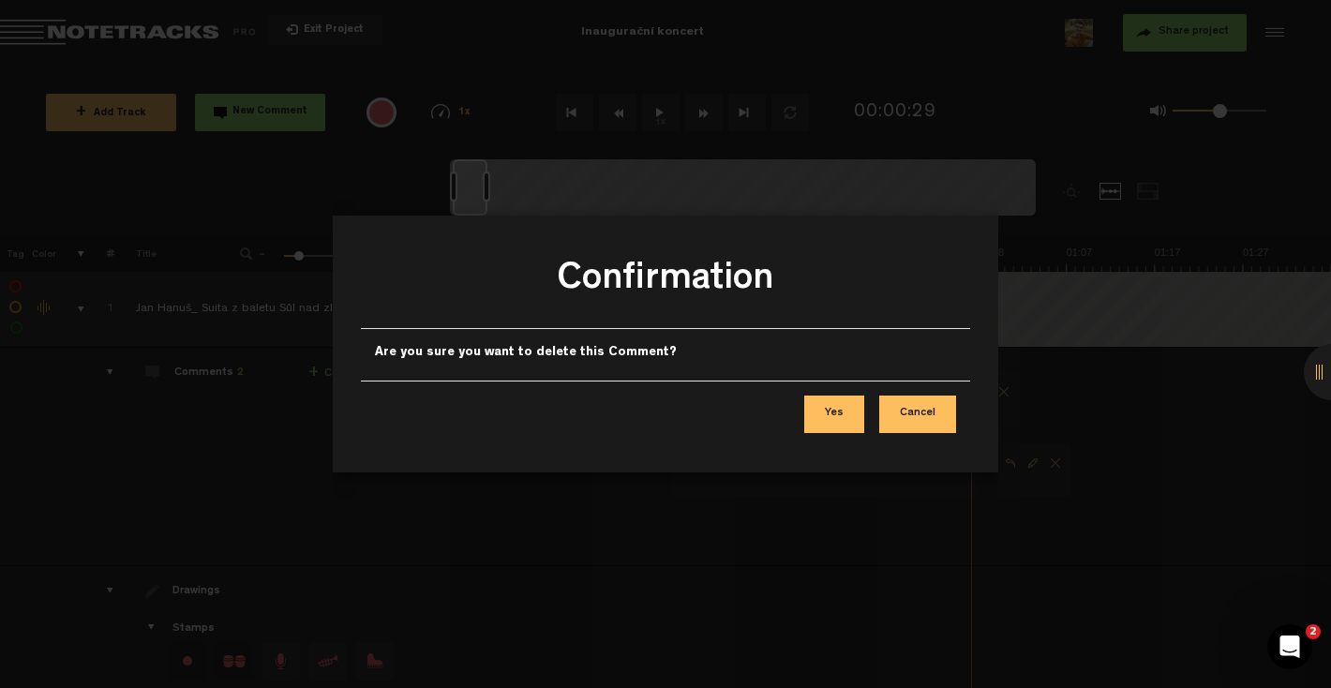
click at [831, 412] on button "Yes" at bounding box center [834, 413] width 60 height 37
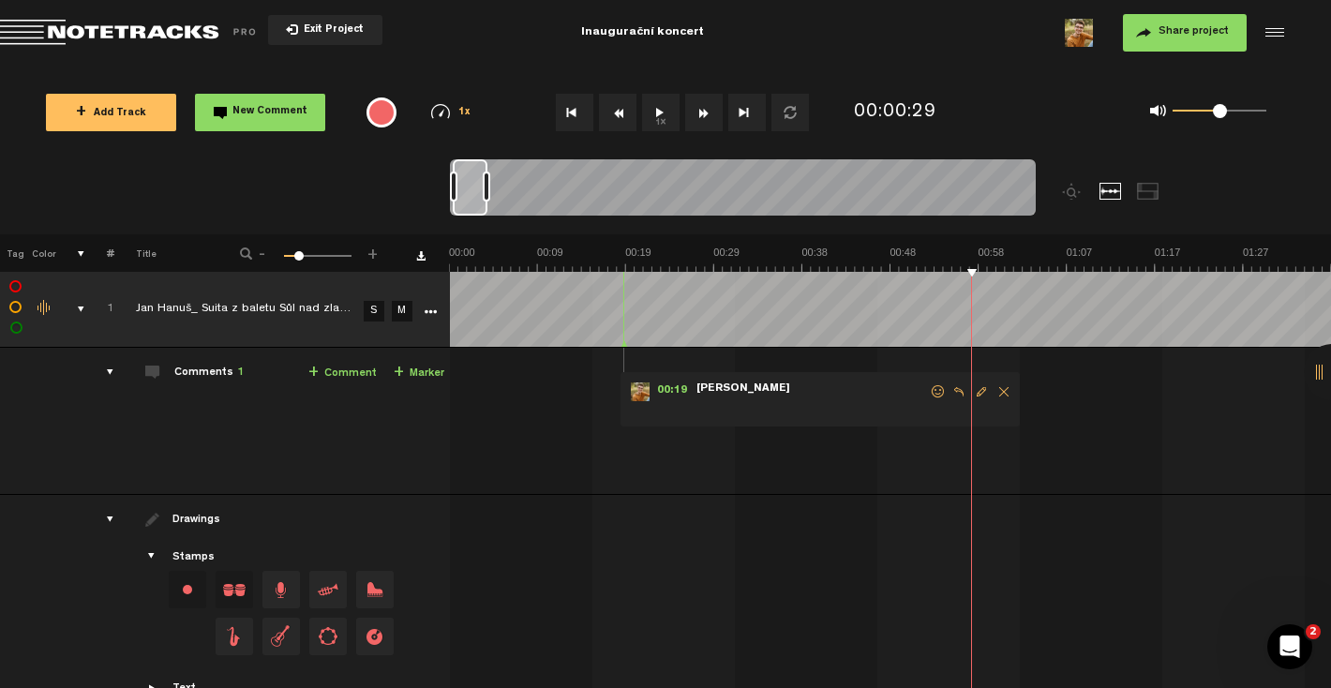
click at [1003, 391] on span "Delete comment" at bounding box center [1003, 391] width 22 height 13
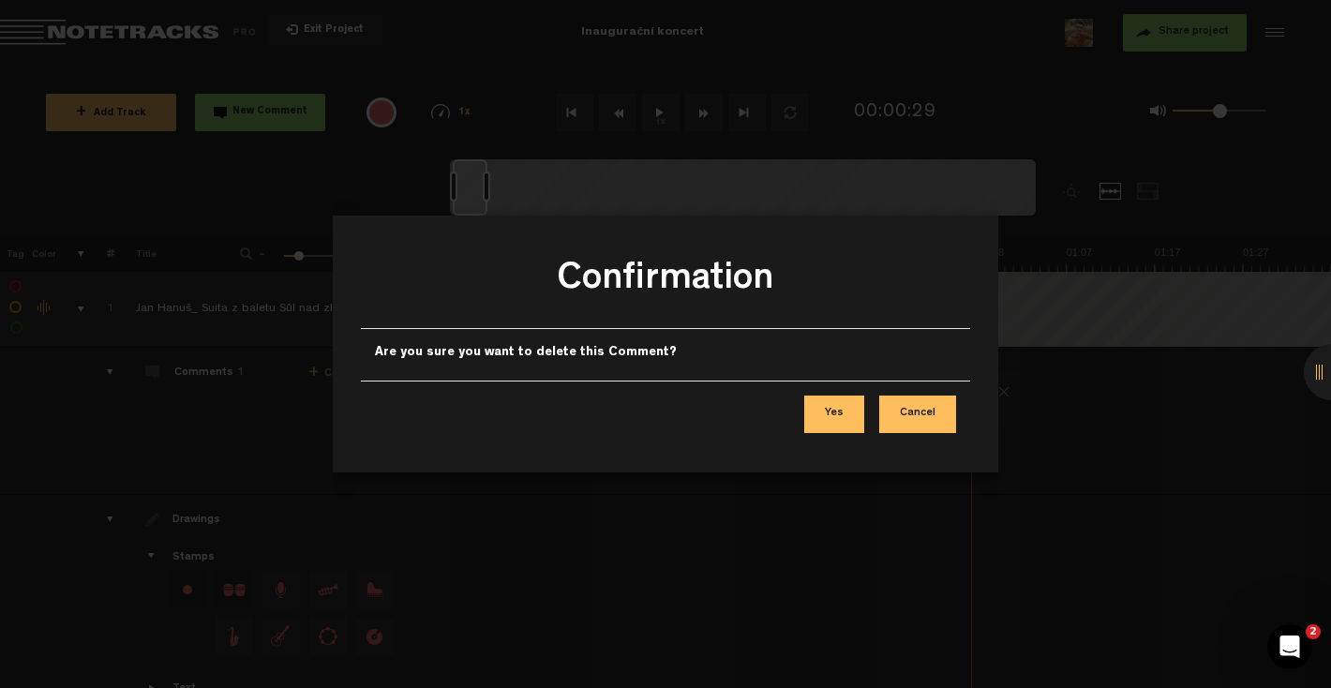
click at [854, 409] on button "Yes" at bounding box center [834, 413] width 60 height 37
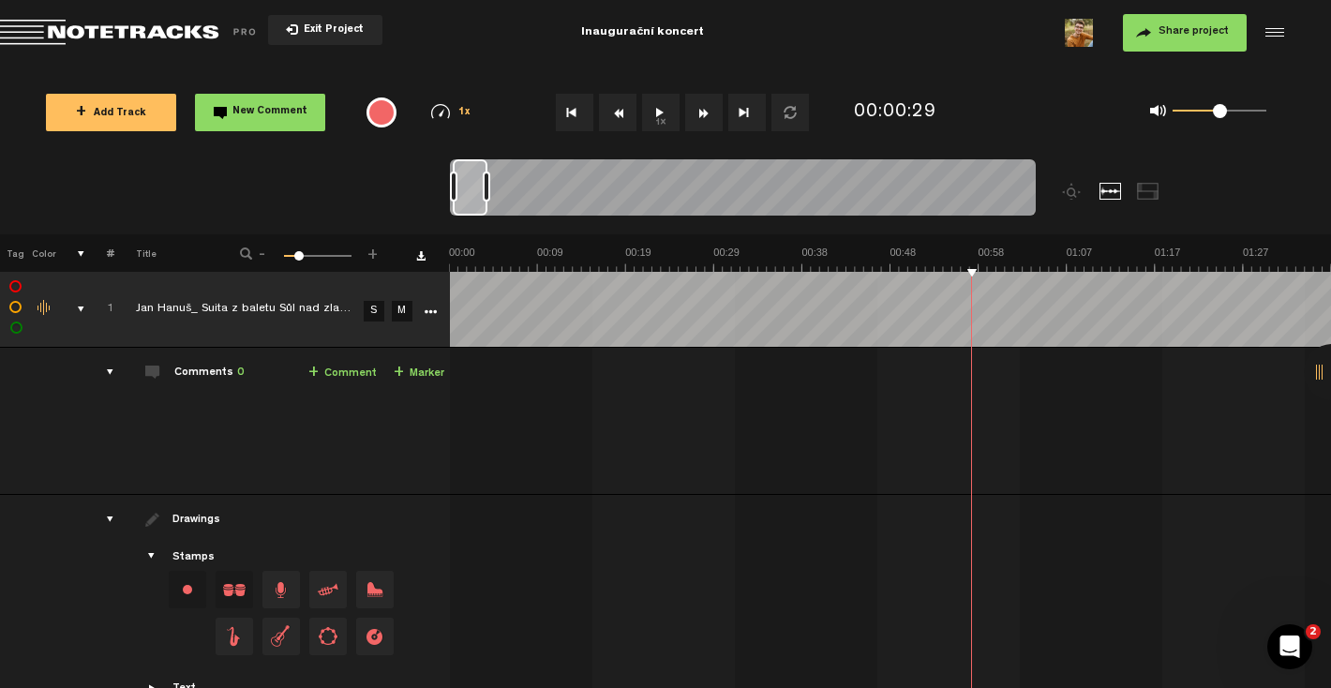
click at [265, 255] on span "-" at bounding box center [262, 250] width 15 height 11
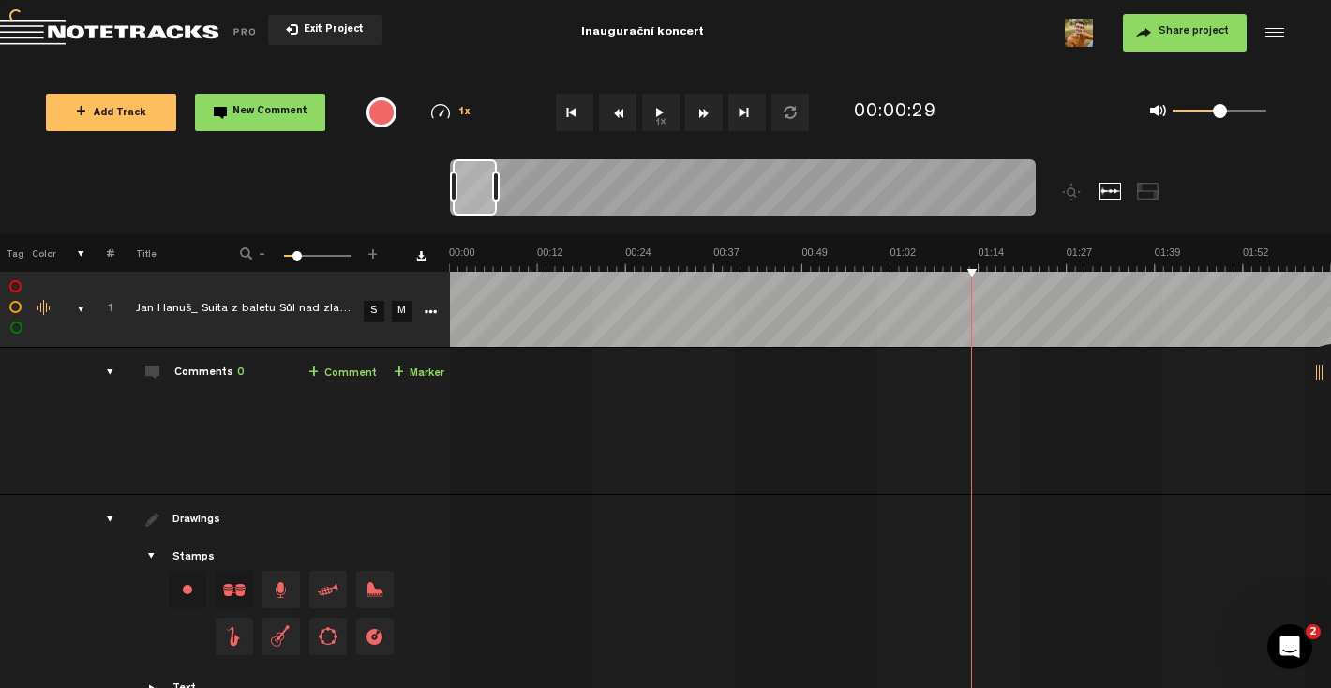
click at [265, 255] on span "-" at bounding box center [262, 250] width 15 height 11
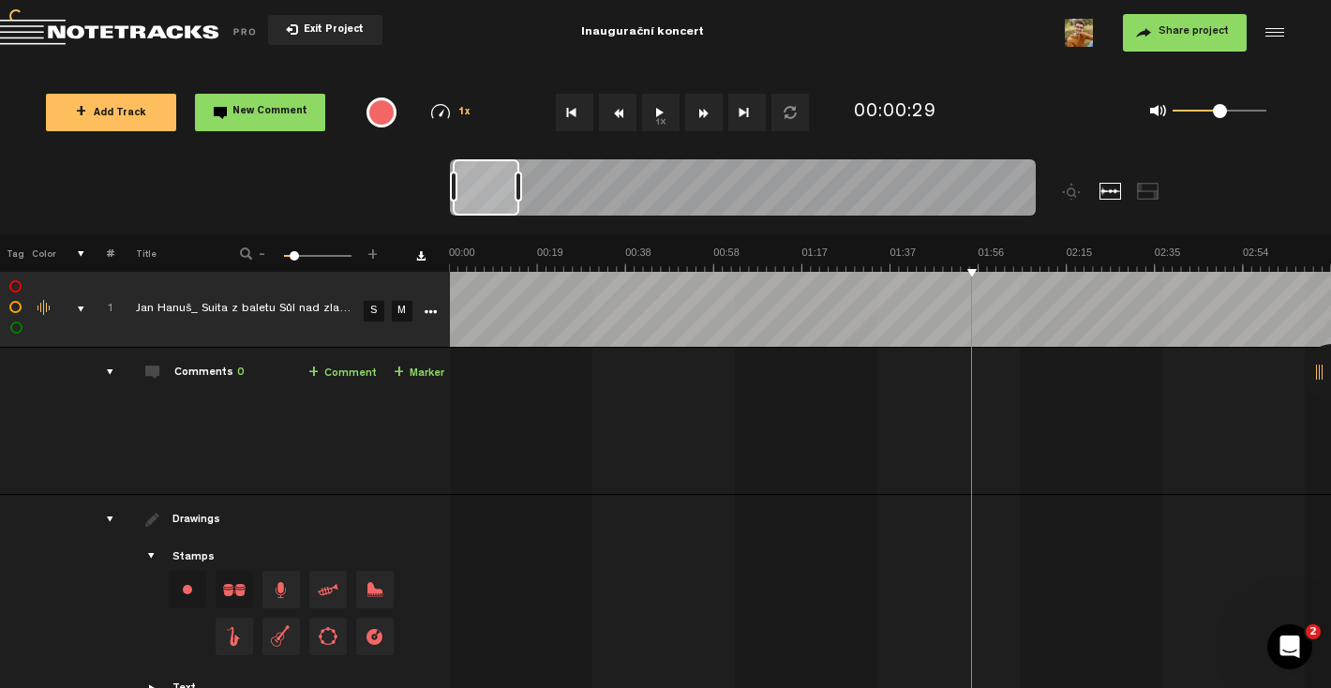
click at [265, 255] on span "-" at bounding box center [262, 250] width 15 height 11
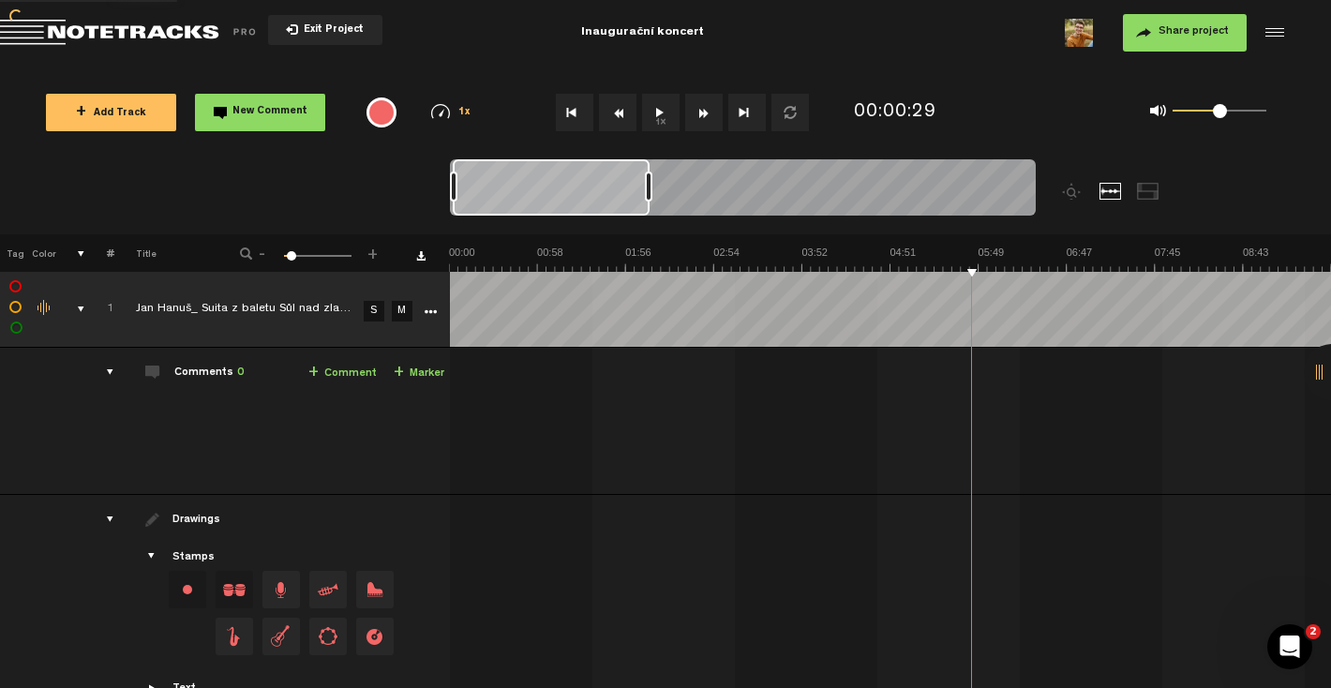
click at [265, 255] on span "-" at bounding box center [262, 250] width 15 height 11
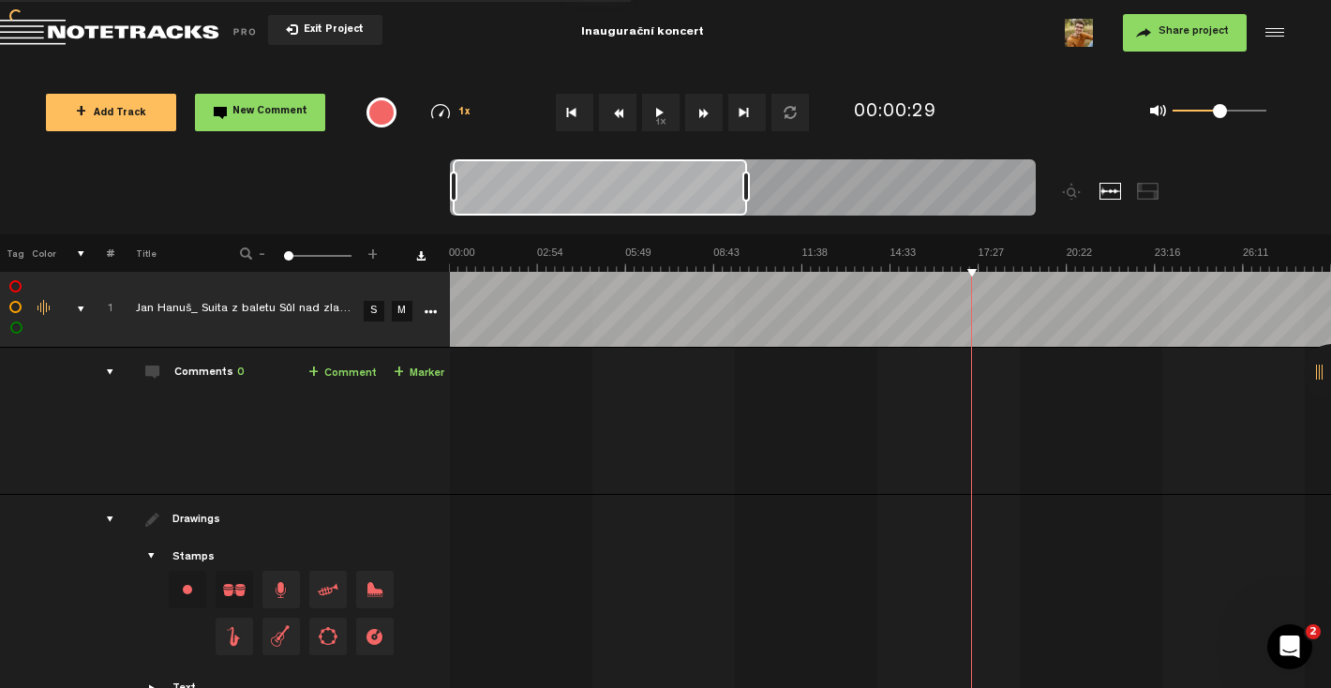
click at [265, 255] on span "-" at bounding box center [262, 250] width 15 height 11
click at [360, 372] on link "+ Comment" at bounding box center [342, 374] width 68 height 22
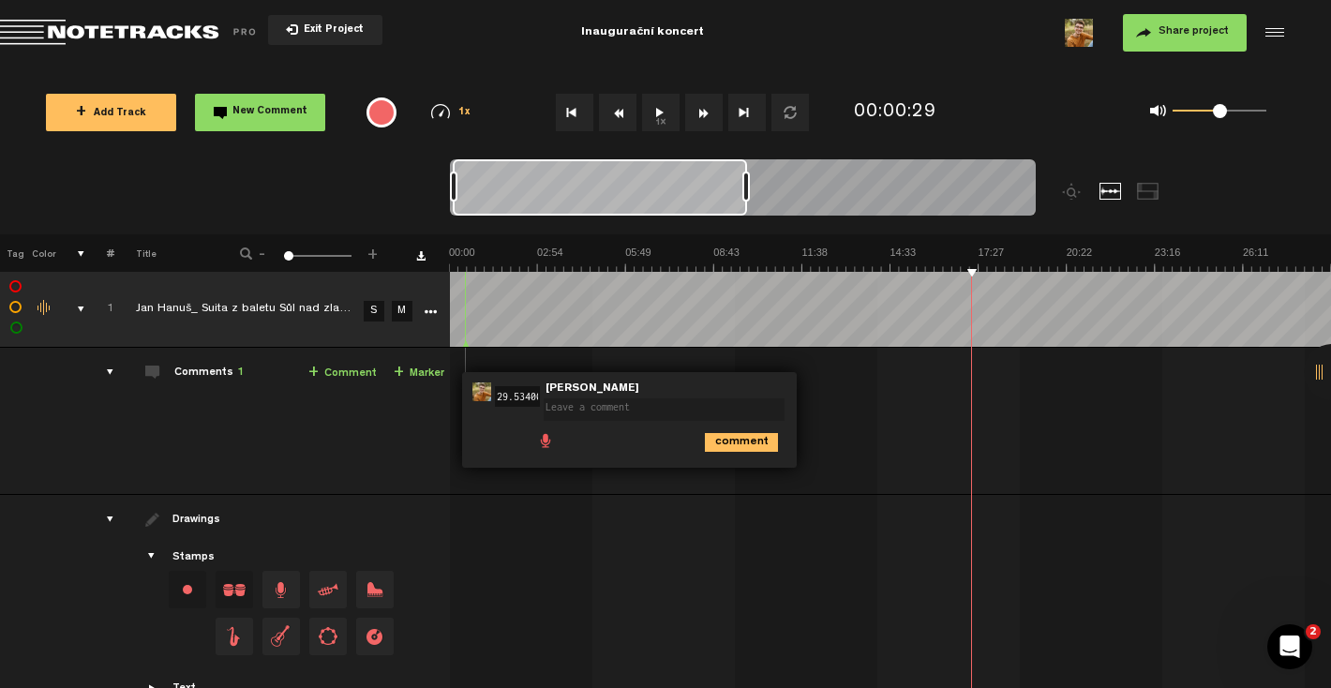
click at [619, 480] on div "00:29 29.534000000000002 - NaN:NaN • [PERSON_NAME]: "" [PERSON_NAME] comment" at bounding box center [892, 428] width 879 height 131
click at [847, 390] on span "Delete comment" at bounding box center [845, 391] width 22 height 13
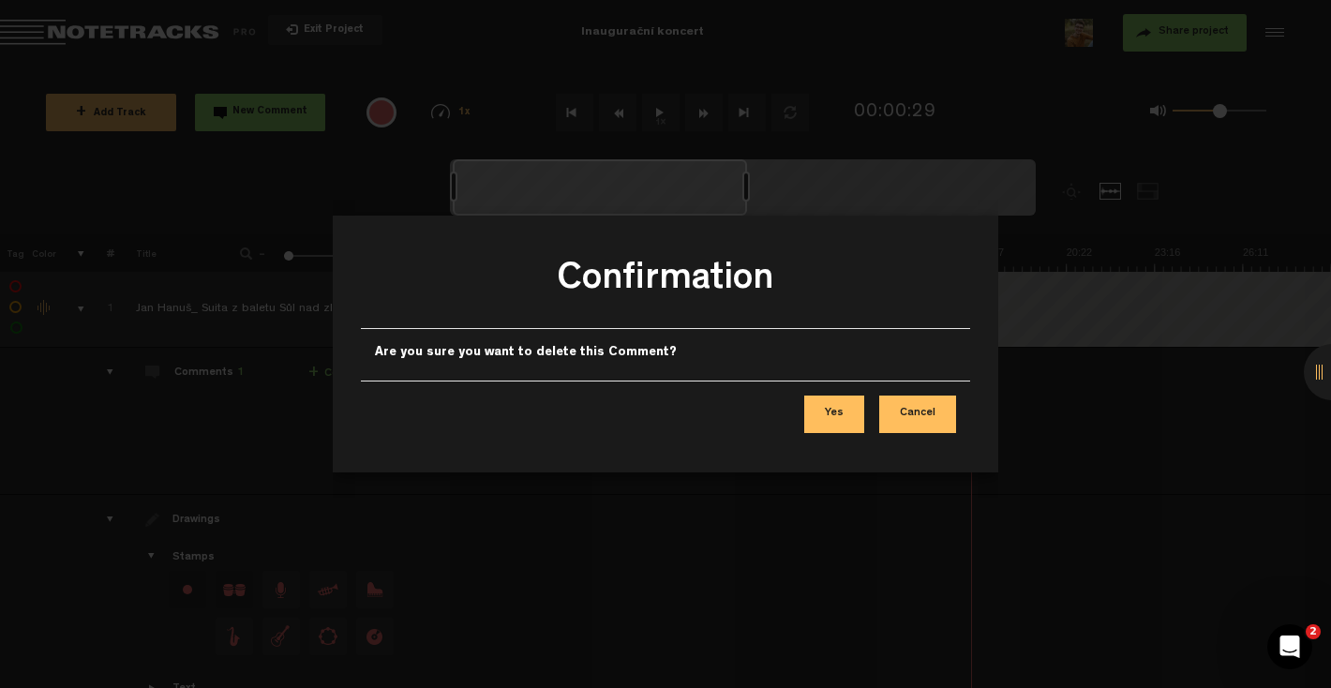
click at [841, 419] on button "Yes" at bounding box center [834, 413] width 60 height 37
